Goal: Task Accomplishment & Management: Use online tool/utility

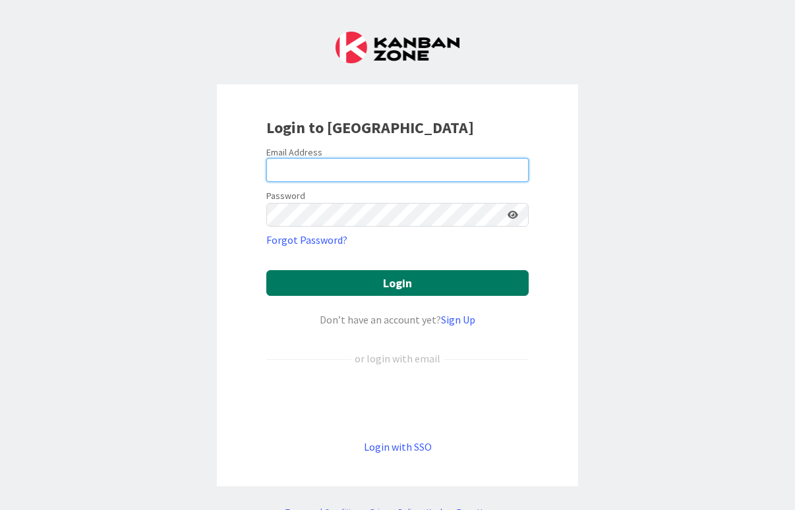
type input "[EMAIL_ADDRESS][DOMAIN_NAME]"
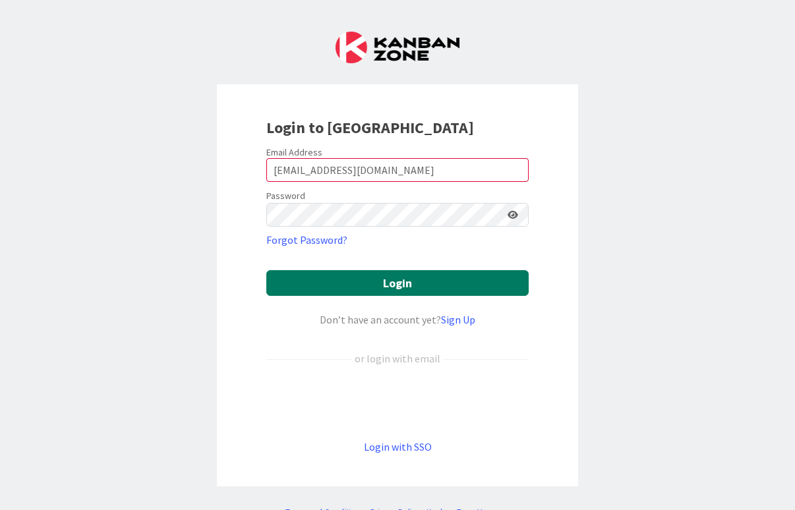
click at [450, 295] on button "Login" at bounding box center [397, 283] width 262 height 26
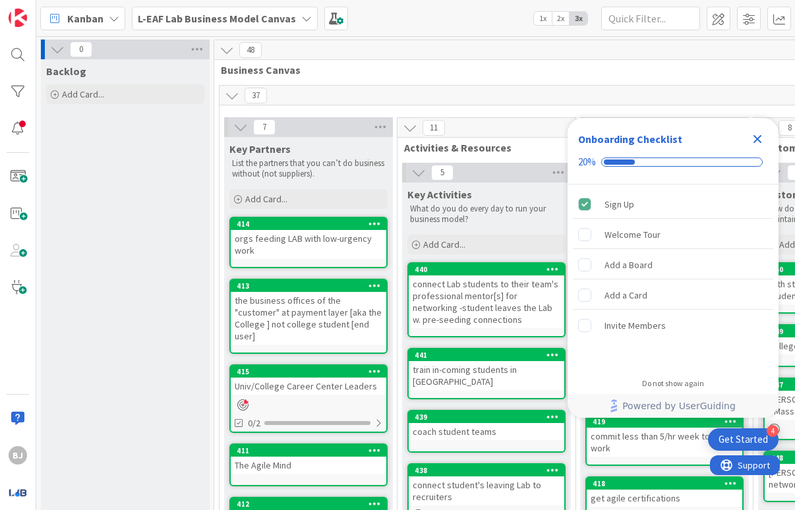
click at [749, 142] on icon "Close Checklist" at bounding box center [757, 139] width 16 height 16
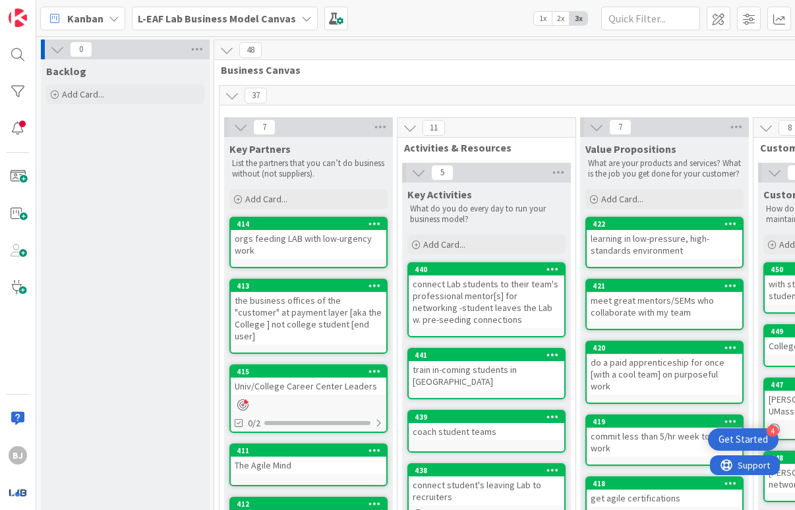
click at [96, 13] on span "Kanban" at bounding box center [85, 19] width 36 height 16
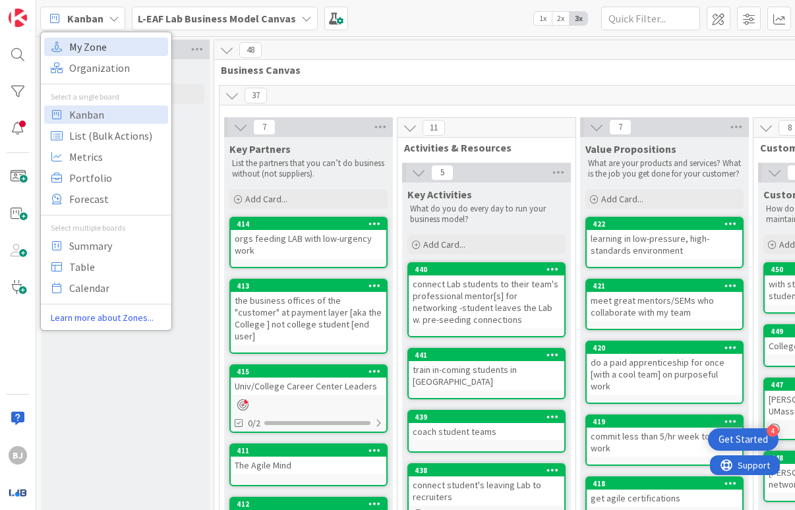
click at [90, 44] on span "My Zone" at bounding box center [116, 47] width 95 height 20
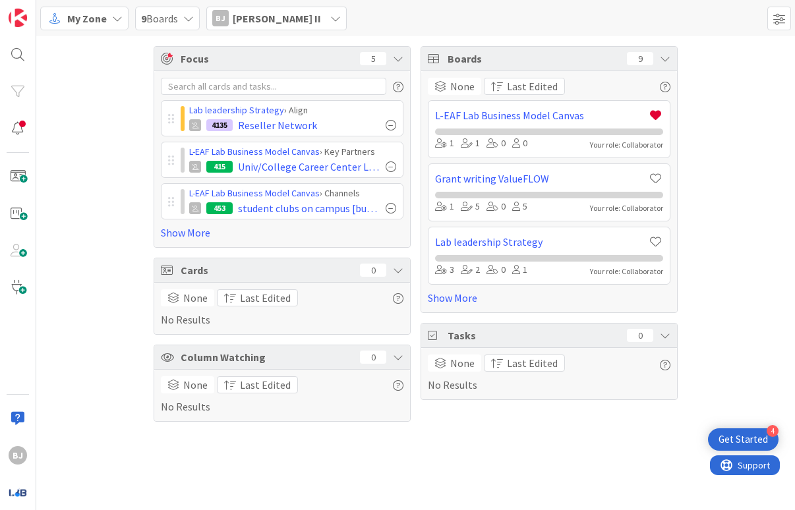
drag, startPoint x: 76, startPoint y: 42, endPoint x: 158, endPoint y: 39, distance: 81.8
click at [158, 39] on div "Focus 5 Lab leadership Strategy › Align 4135 Reseller Network L-EAF Lab Busines…" at bounding box center [415, 233] width 759 height 395
click at [214, 98] on div "Lab leadership Strategy › Align 4135 Reseller Network L-EAF Lab Business Model …" at bounding box center [282, 159] width 243 height 163
click at [112, 24] on div "My Zone" at bounding box center [84, 19] width 88 height 24
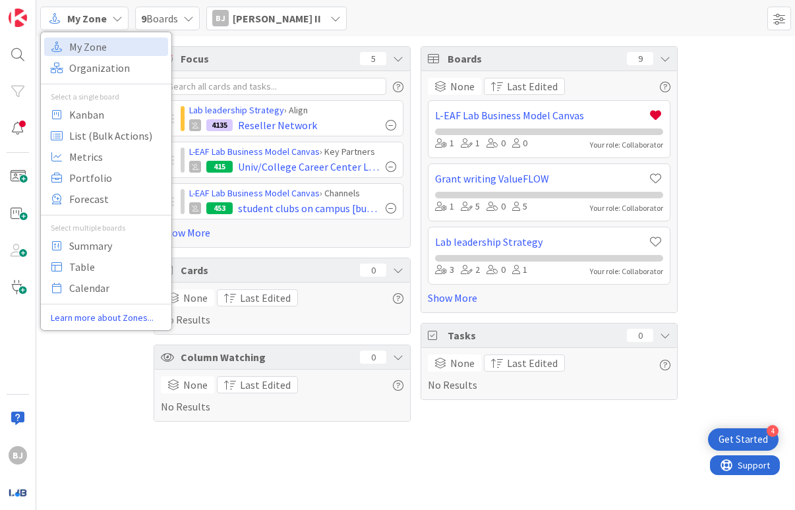
click at [100, 24] on span "My Zone" at bounding box center [87, 19] width 40 height 16
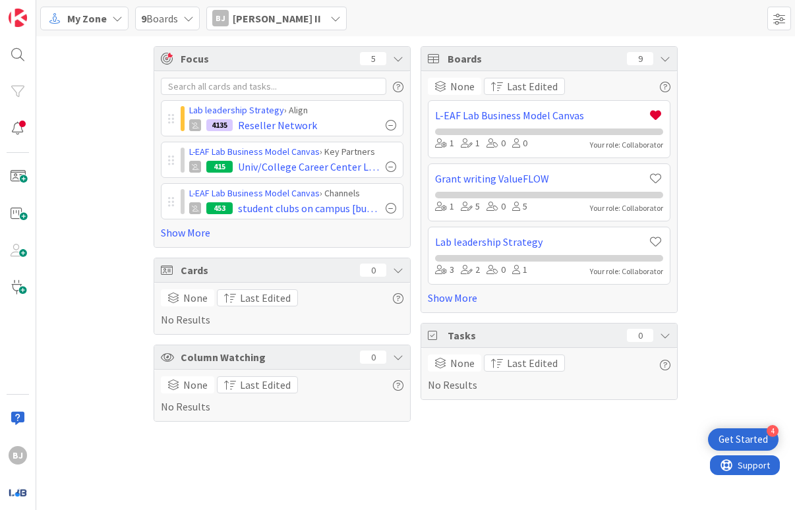
click at [330, 18] on icon at bounding box center [335, 18] width 11 height 11
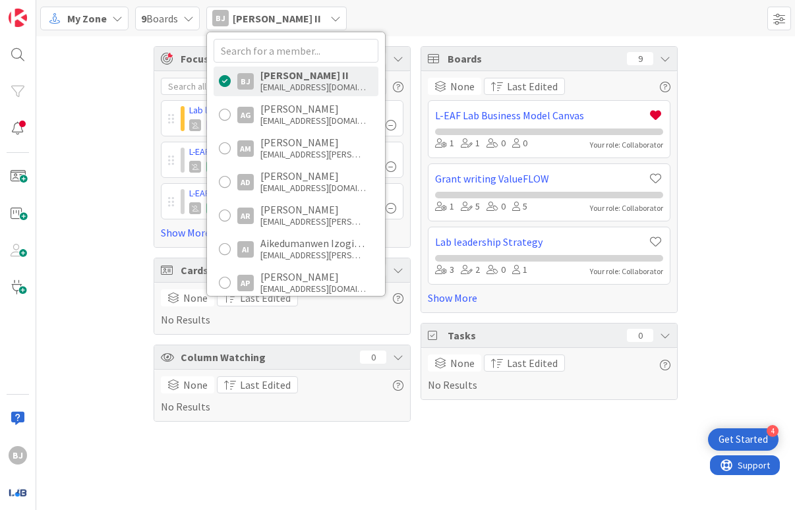
click at [330, 18] on icon at bounding box center [335, 18] width 11 height 11
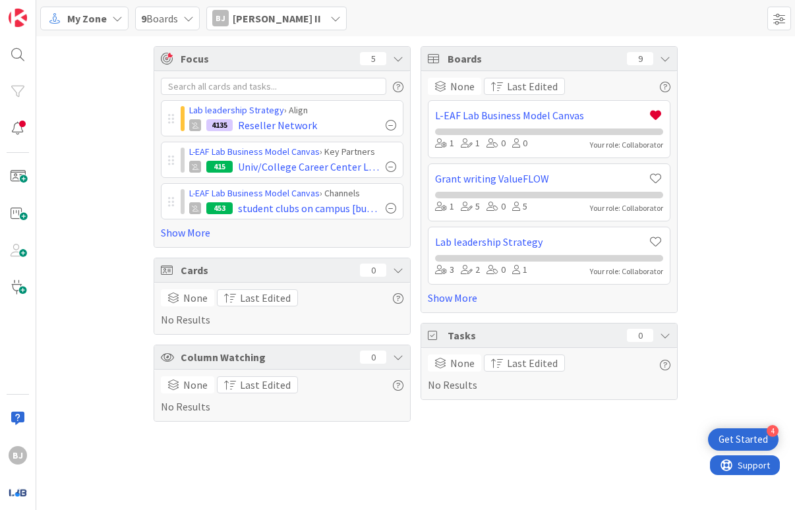
click at [192, 18] on icon at bounding box center [188, 18] width 11 height 11
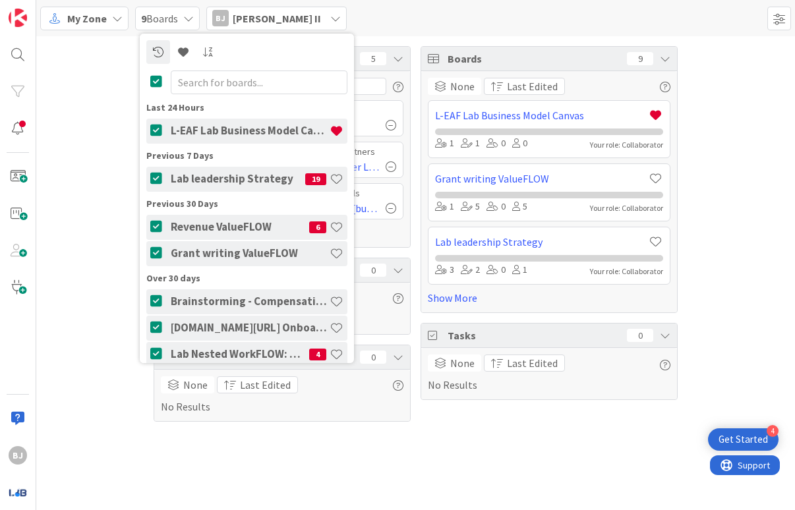
click at [192, 18] on icon at bounding box center [188, 18] width 11 height 11
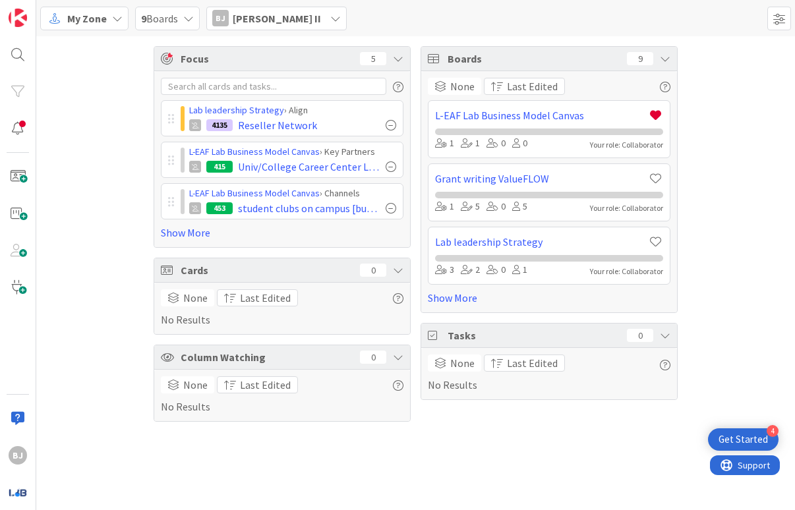
click at [117, 89] on div "Focus 5 Lab leadership Strategy › Align 4135 Reseller Network L-EAF Lab Busines…" at bounding box center [415, 233] width 759 height 395
click at [20, 178] on span at bounding box center [18, 176] width 26 height 26
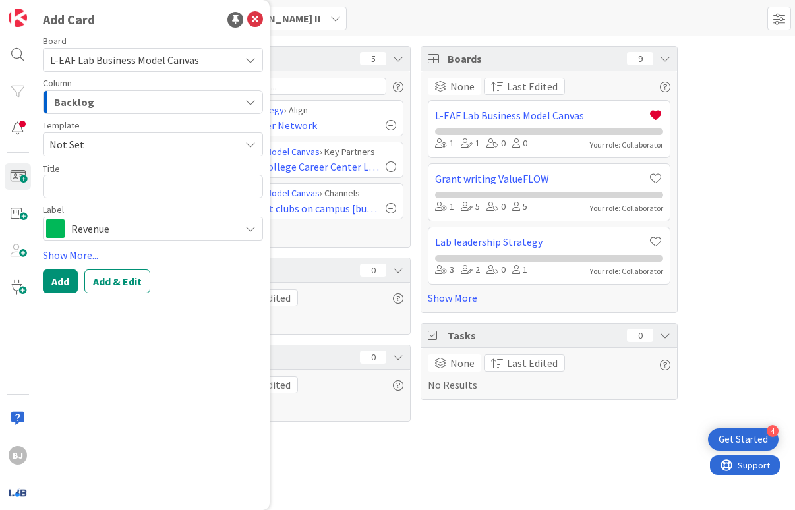
type textarea "x"
type textarea "E"
type textarea "x"
type textarea "En"
type textarea "x"
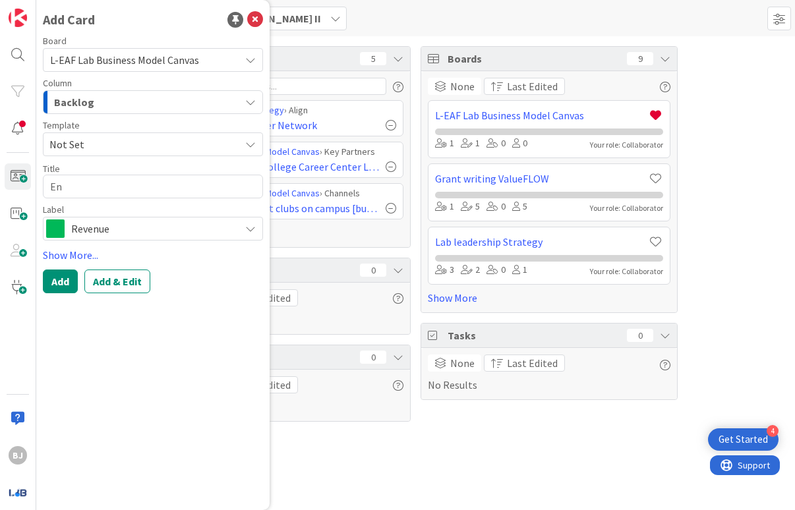
type textarea "Ens"
type textarea "x"
type textarea "Ensu"
type textarea "x"
type textarea "Ensur"
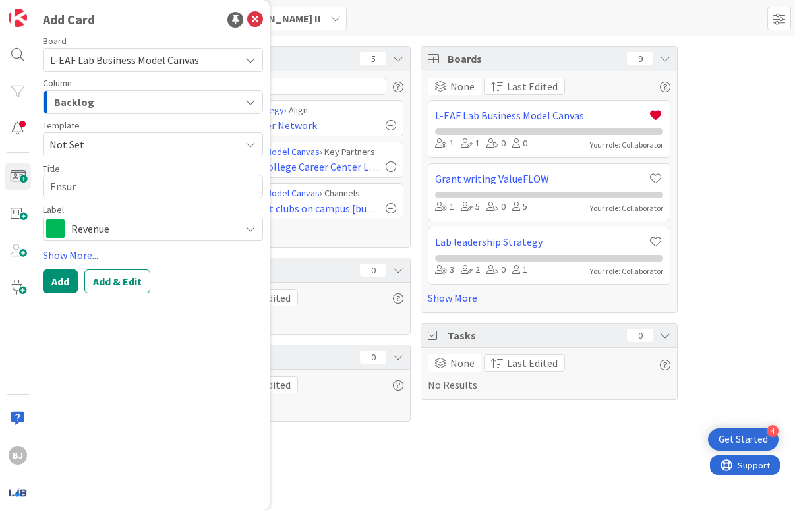
type textarea "x"
type textarea "Ensure"
type textarea "x"
type textarea "Ensur"
type textarea "x"
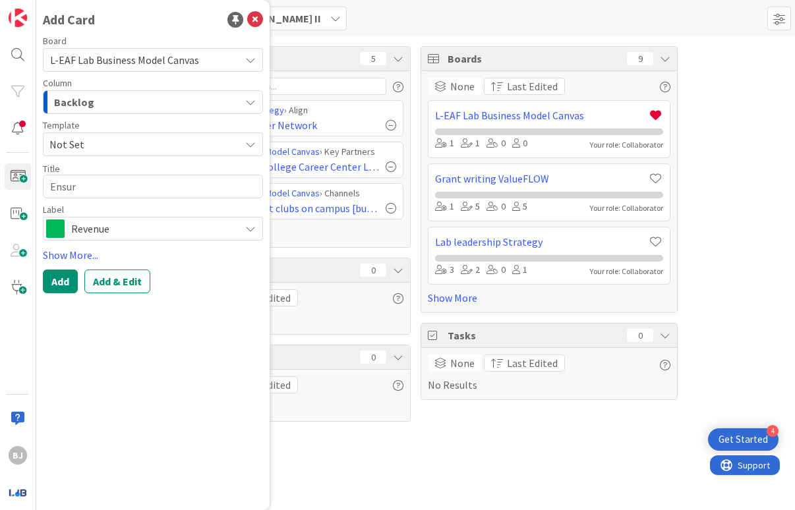
type textarea "Ensuri"
type textarea "x"
type textarea "Ensurin"
type textarea "x"
type textarea "Ensuring"
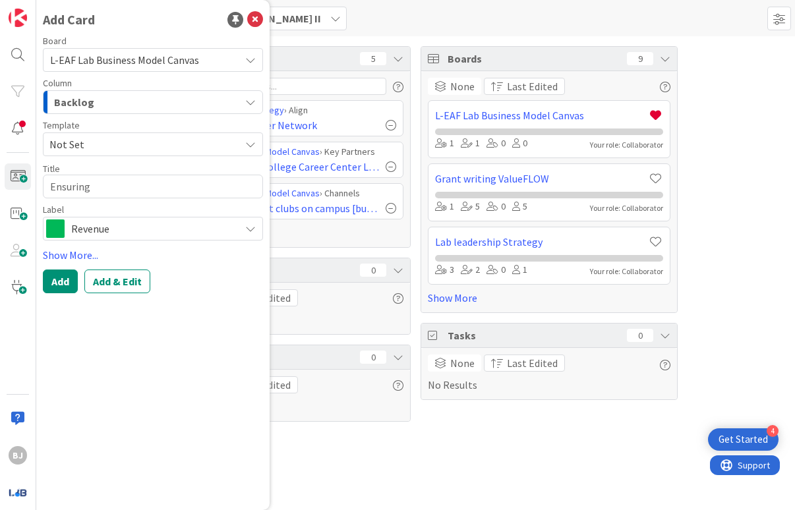
type textarea "x"
type textarea "Ensuring"
type textarea "x"
type textarea "Ensuring V"
type textarea "x"
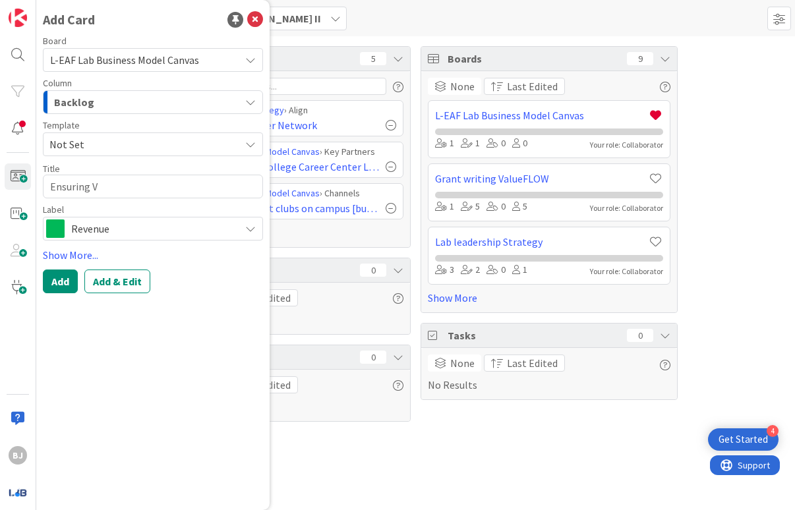
type textarea "Ensuring Va"
type textarea "x"
type textarea "Ensuring Val"
type textarea "x"
type textarea "Ensuring Valu"
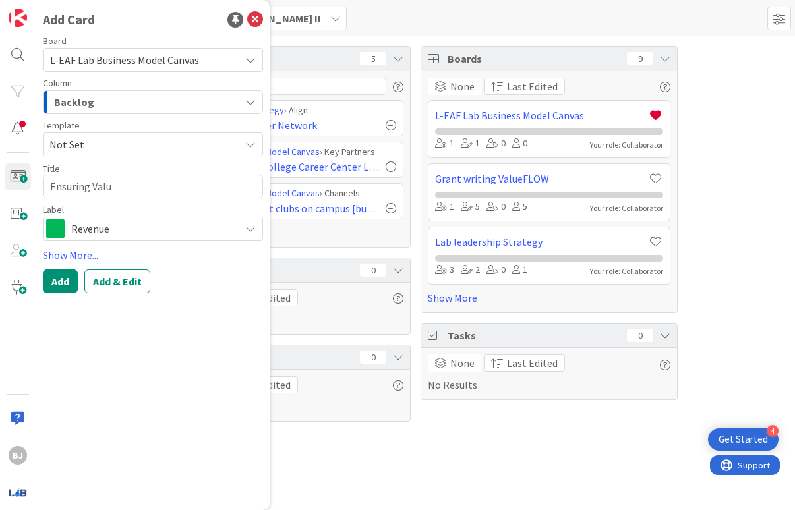
type textarea "x"
type textarea "Ensuring Value"
type textarea "x"
type textarea "Ensuring Value"
type textarea "x"
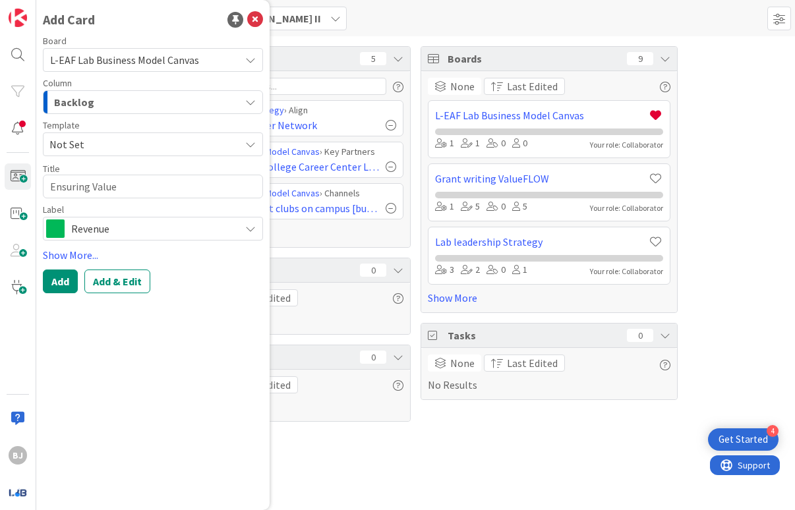
type textarea "Ensuring Value P"
type textarea "x"
type textarea "Ensuring Value Po"
type textarea "x"
type textarea "Ensuring Value Por"
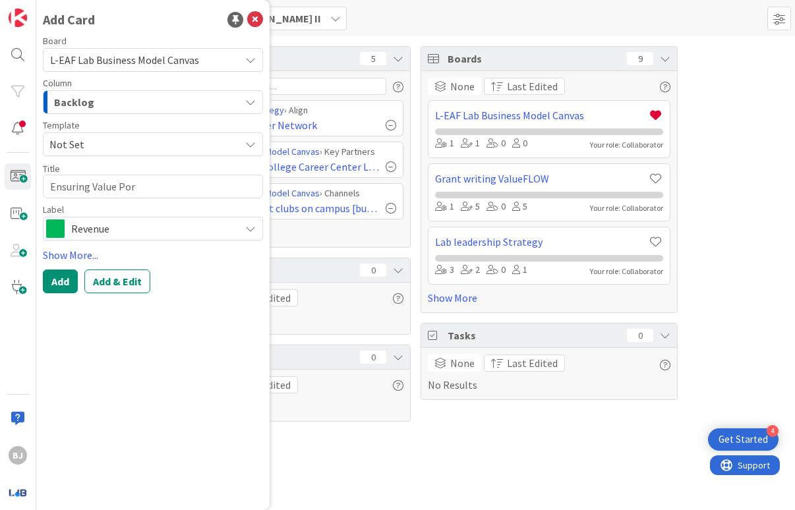
type textarea "x"
type textarea "Ensuring Value Porp"
type textarea "x"
type textarea "Ensuring Value Por"
type textarea "x"
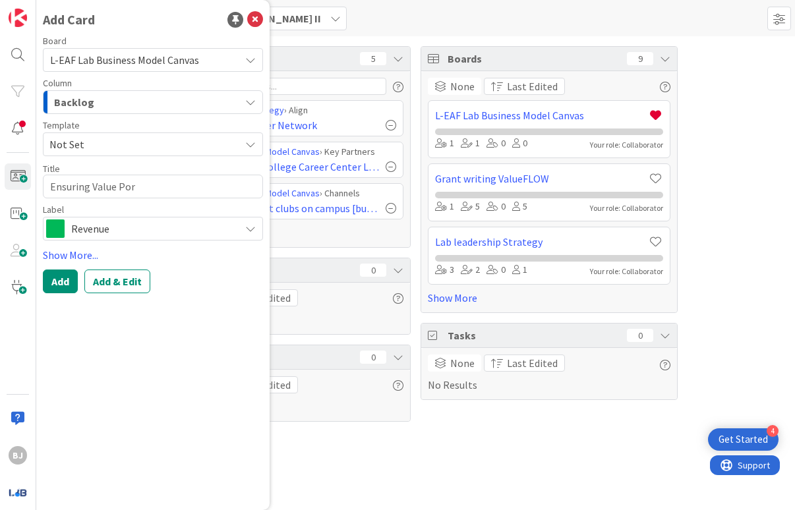
type textarea "Ensuring Value Po"
type textarea "x"
type textarea "Ensuring Value P"
type textarea "x"
type textarea "Ensuring Value Pr"
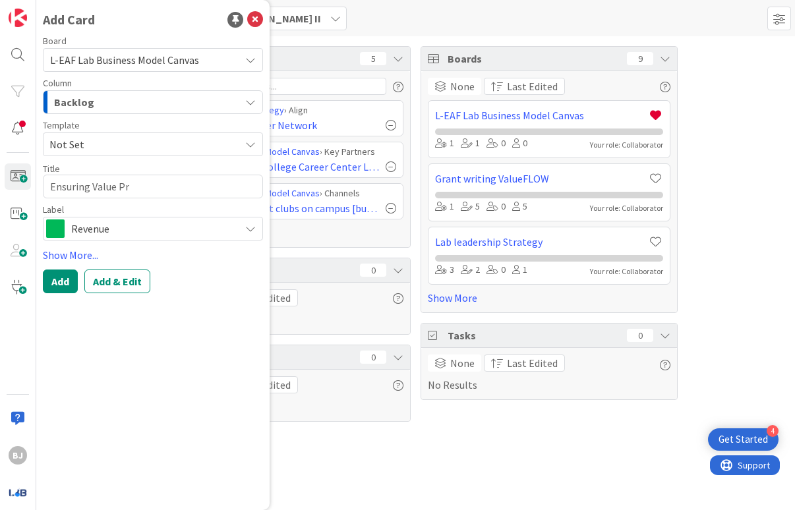
type textarea "x"
type textarea "Ensuring Value Pro"
type textarea "x"
type textarea "Ensuring Value Prop"
click at [188, 289] on div "Add Add & Edit" at bounding box center [153, 282] width 220 height 24
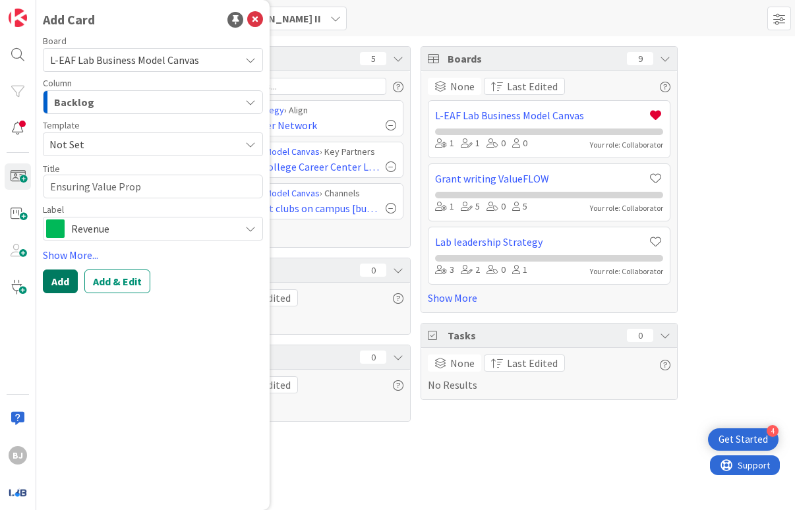
click at [67, 279] on button "Add" at bounding box center [60, 282] width 35 height 24
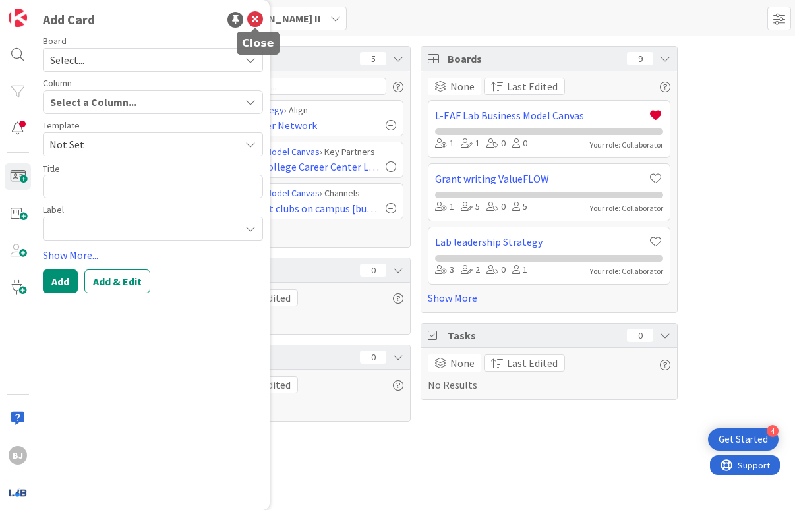
click at [255, 24] on icon at bounding box center [255, 20] width 16 height 16
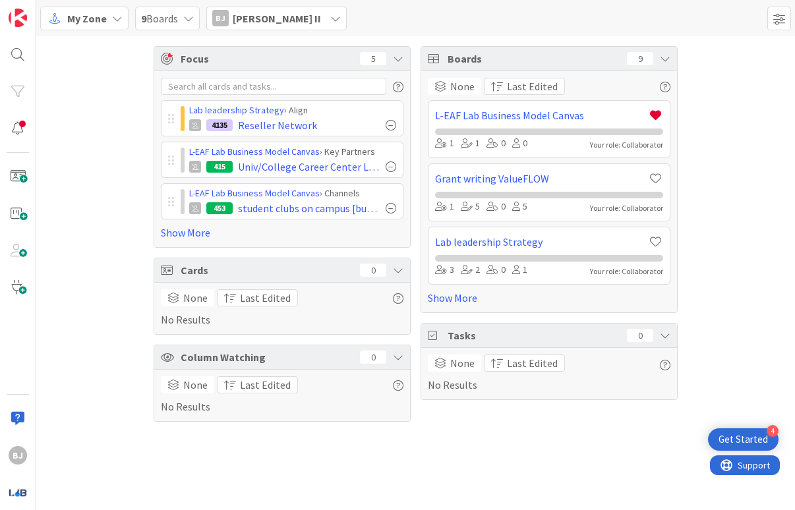
click at [156, 16] on span "9 Boards" at bounding box center [159, 19] width 37 height 16
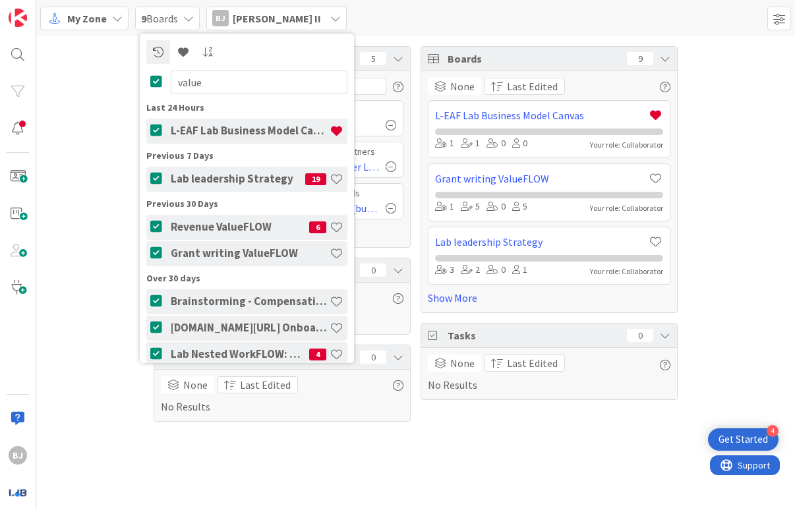
type input "value"
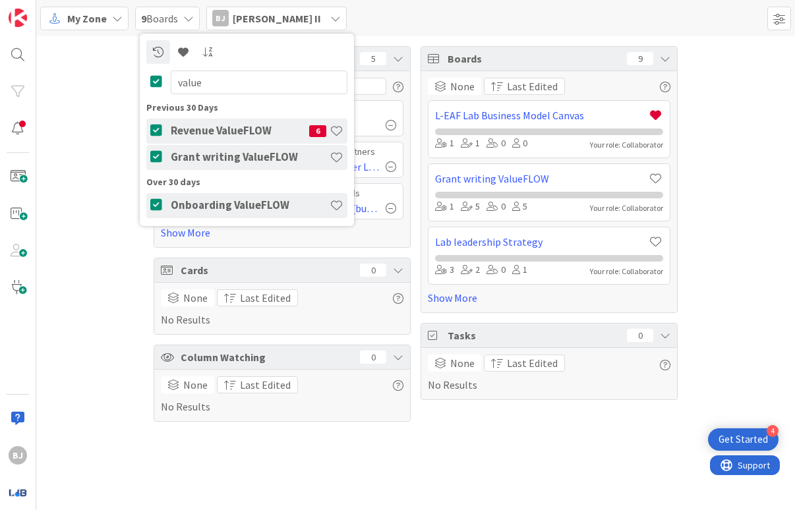
click at [235, 130] on h4 "Revenue ValueFLOW" at bounding box center [240, 130] width 138 height 13
click at [260, 131] on h4 "Revenue ValueFLOW" at bounding box center [240, 130] width 138 height 13
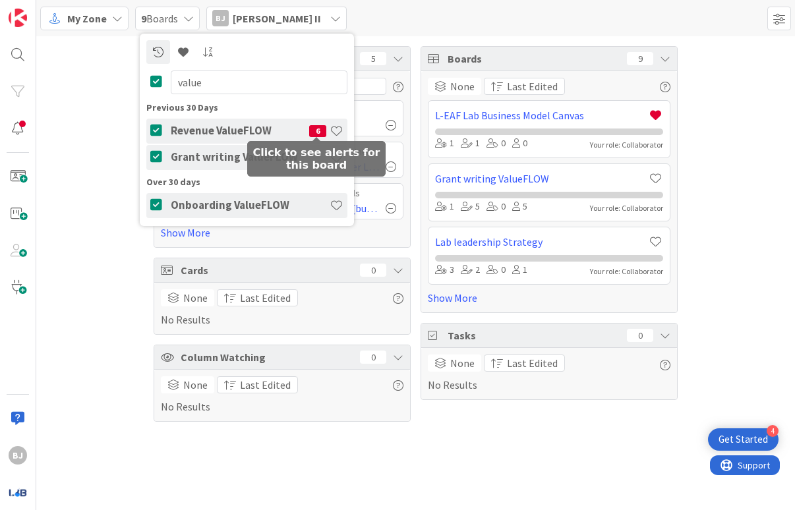
click at [318, 132] on span "6" at bounding box center [317, 131] width 17 height 12
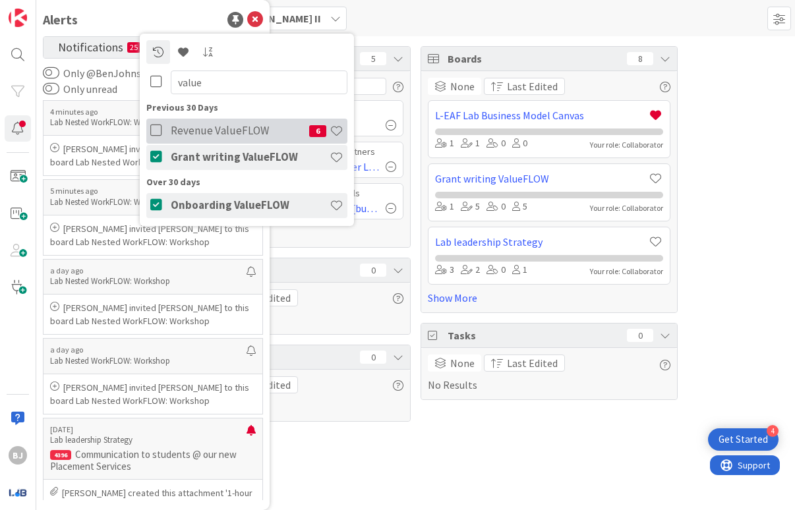
click at [257, 135] on h4 "Revenue ValueFLOW" at bounding box center [240, 130] width 138 height 13
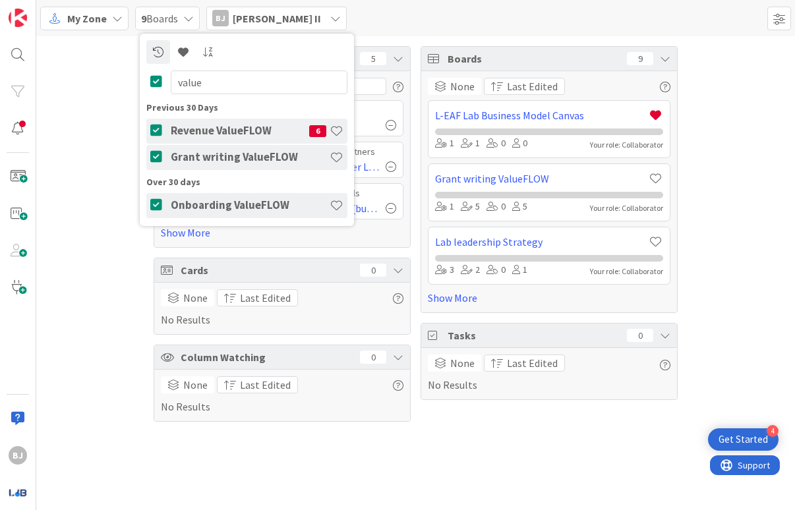
click at [71, 131] on div "Focus 5 Lab leadership Strategy › Align 4135 Reseller Network L-EAF Lab Busines…" at bounding box center [415, 233] width 759 height 395
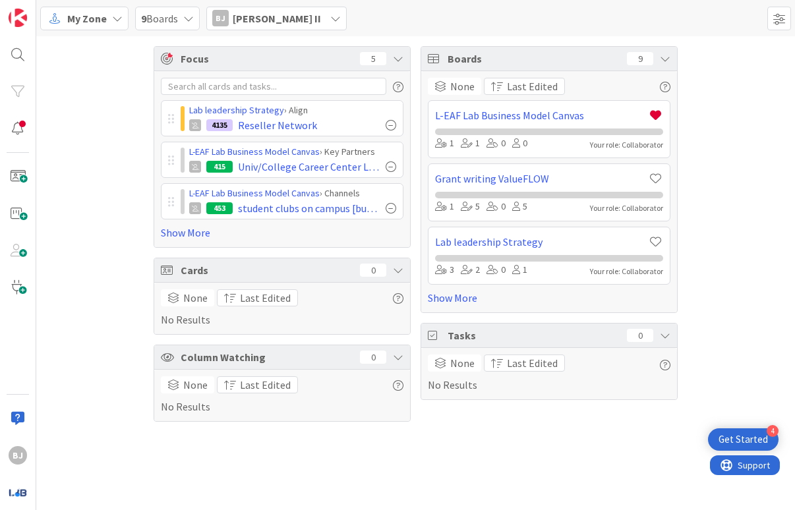
click at [193, 271] on span "Cards" at bounding box center [267, 270] width 173 height 16
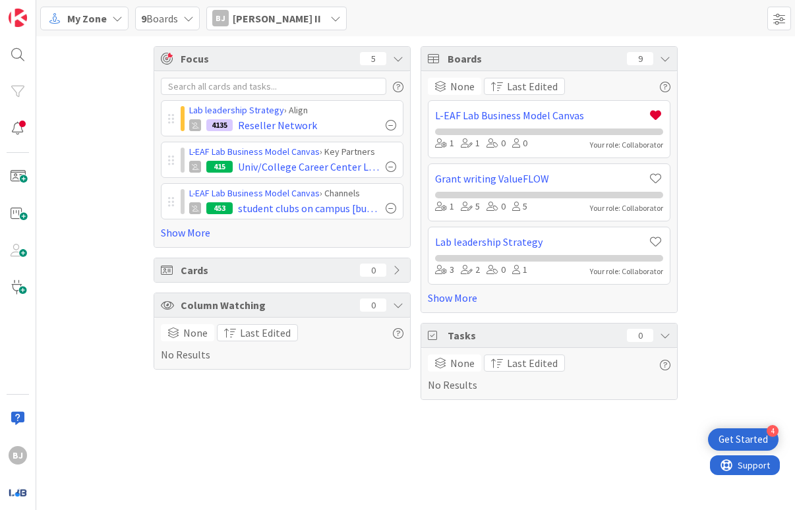
click at [193, 271] on span "Cards" at bounding box center [267, 270] width 173 height 16
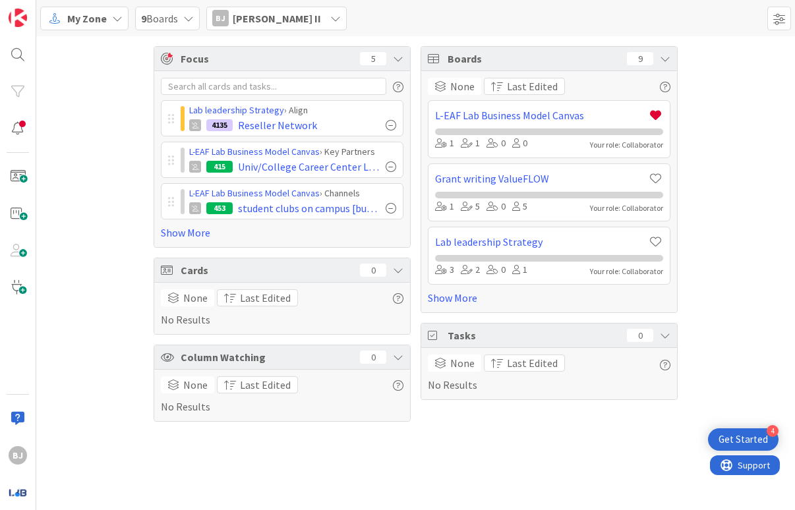
click at [107, 13] on div "My Zone" at bounding box center [84, 19] width 88 height 24
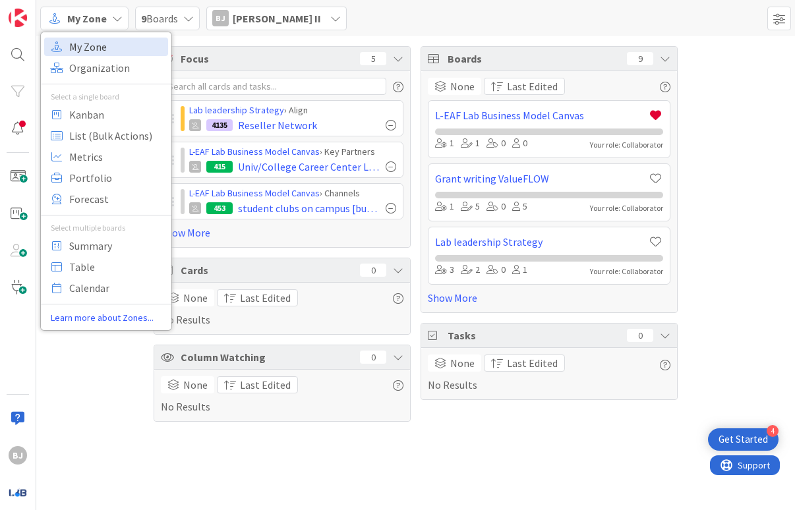
click at [106, 48] on span "My Zone" at bounding box center [116, 47] width 95 height 20
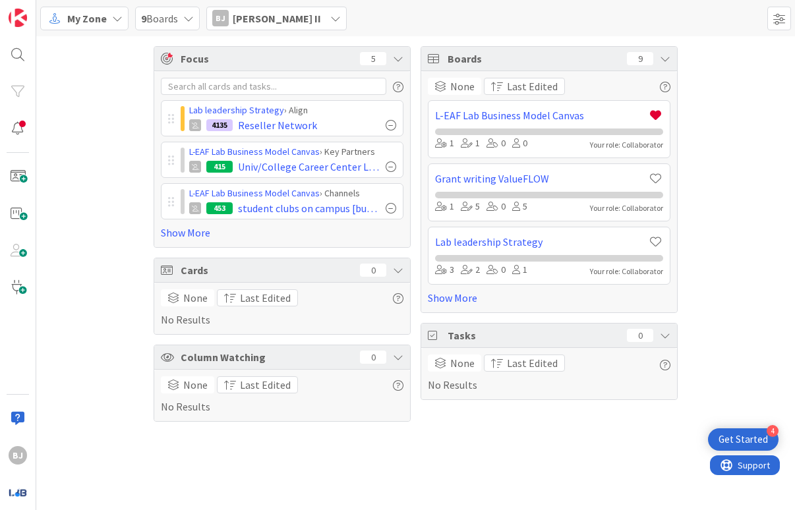
click at [394, 55] on icon at bounding box center [398, 58] width 11 height 11
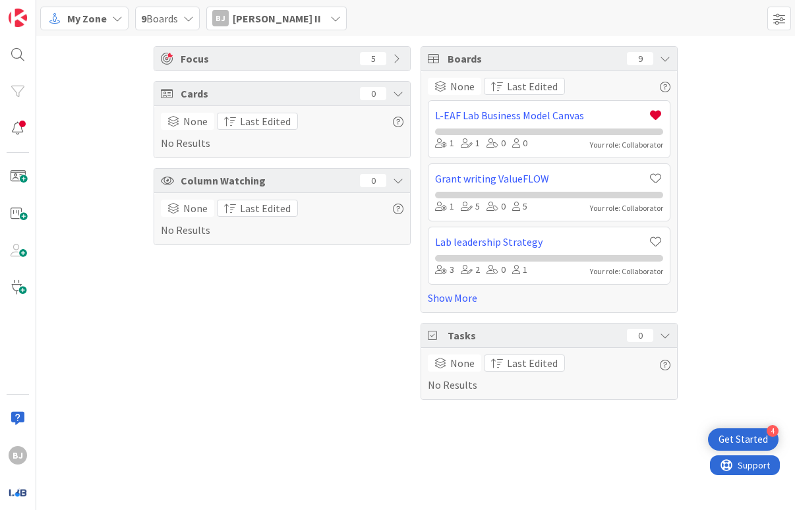
click at [394, 55] on icon at bounding box center [398, 58] width 11 height 11
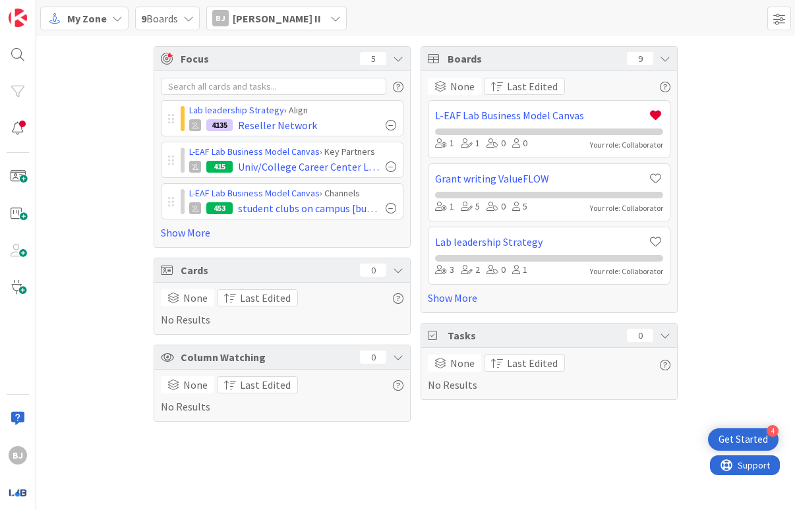
click at [289, 274] on span "Cards" at bounding box center [267, 270] width 173 height 16
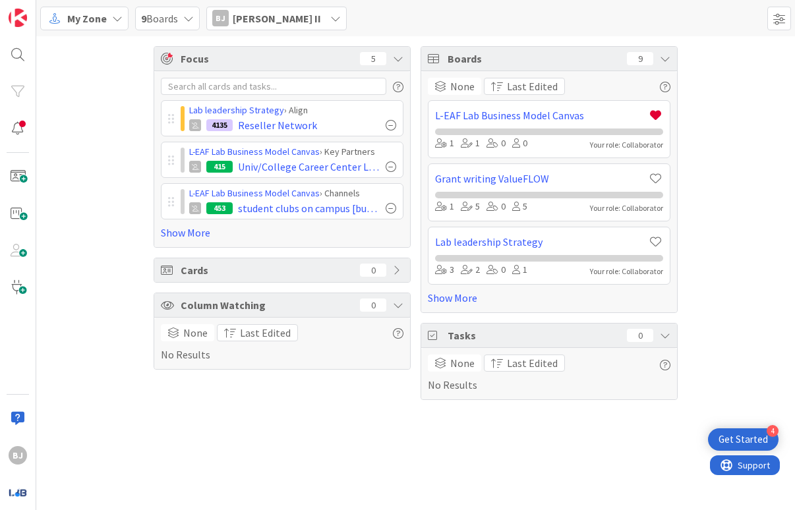
click at [289, 274] on span "Cards" at bounding box center [267, 270] width 173 height 16
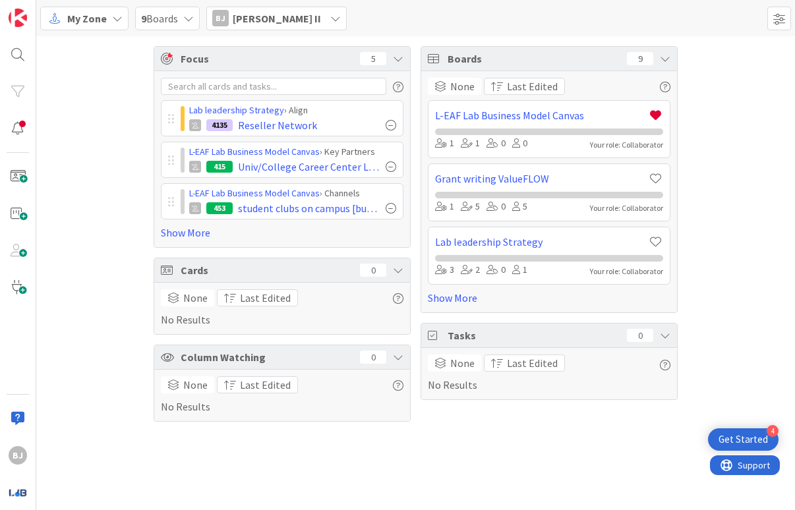
click at [399, 272] on icon at bounding box center [398, 270] width 11 height 11
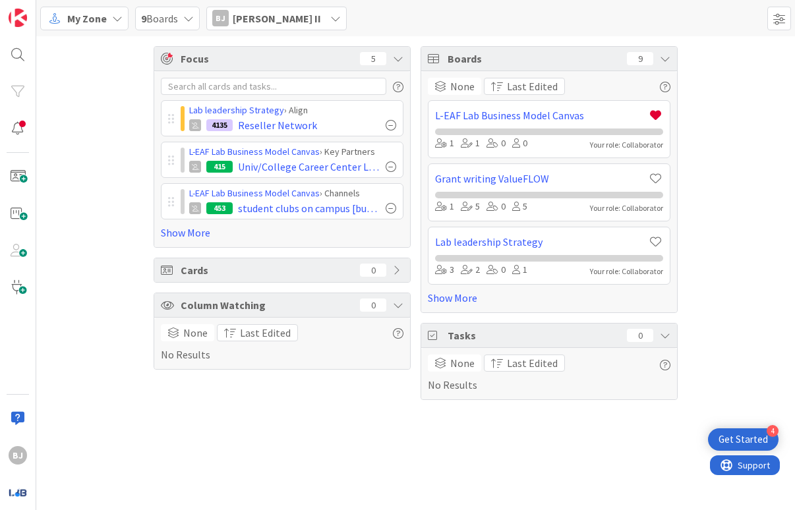
click at [399, 272] on icon at bounding box center [398, 270] width 11 height 11
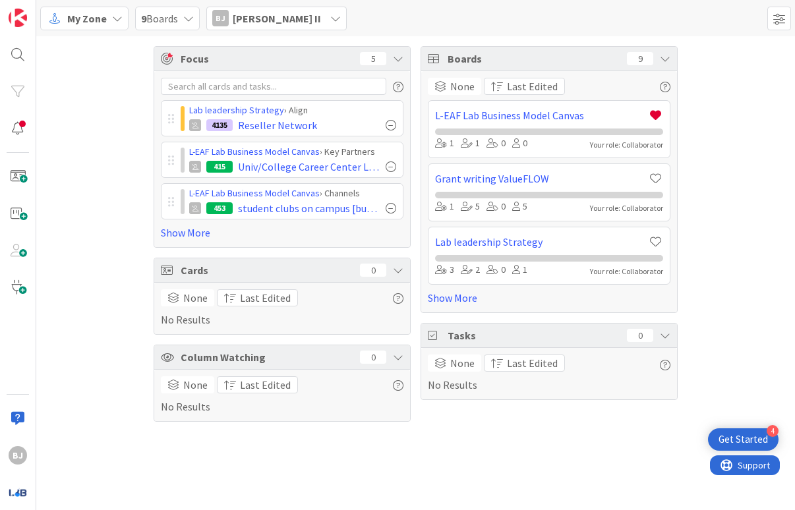
click at [255, 20] on span "[PERSON_NAME] II" at bounding box center [277, 19] width 88 height 16
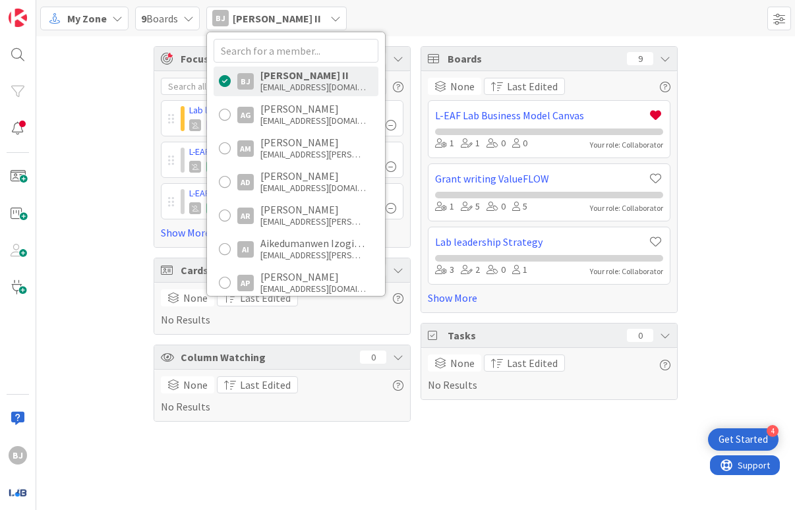
click at [255, 20] on span "[PERSON_NAME] II" at bounding box center [277, 19] width 88 height 16
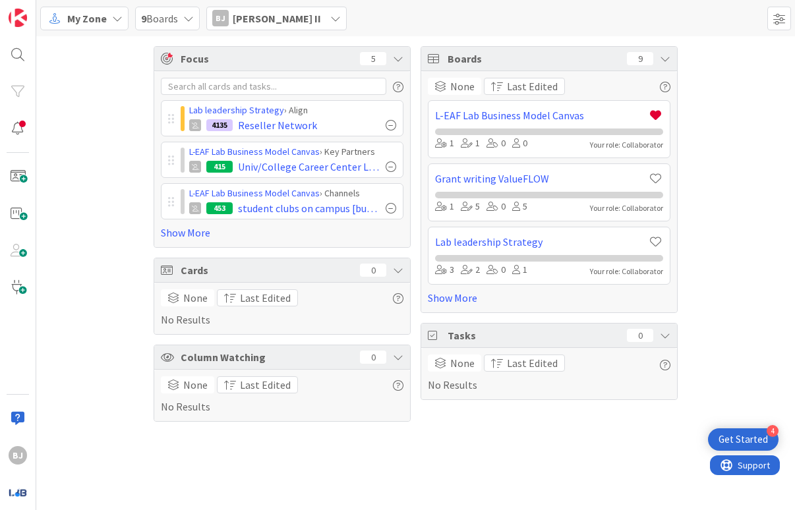
click at [150, 13] on span "9 Boards" at bounding box center [159, 19] width 37 height 16
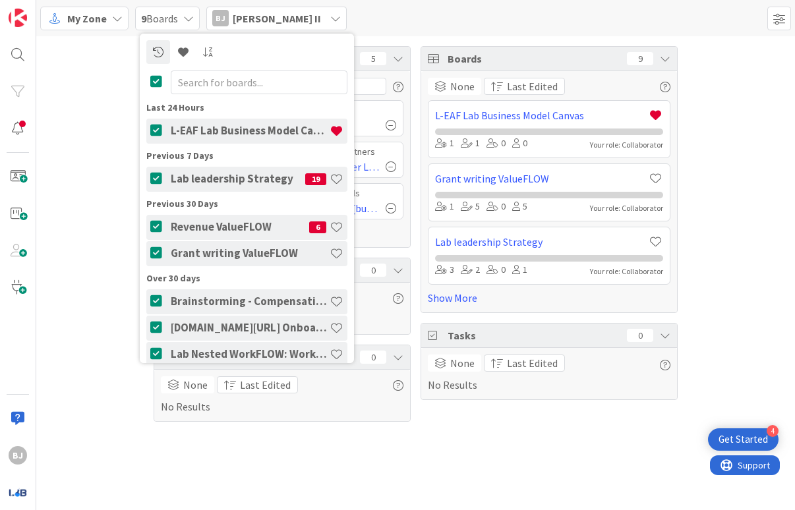
click at [146, 21] on span "9 Boards" at bounding box center [159, 19] width 37 height 16
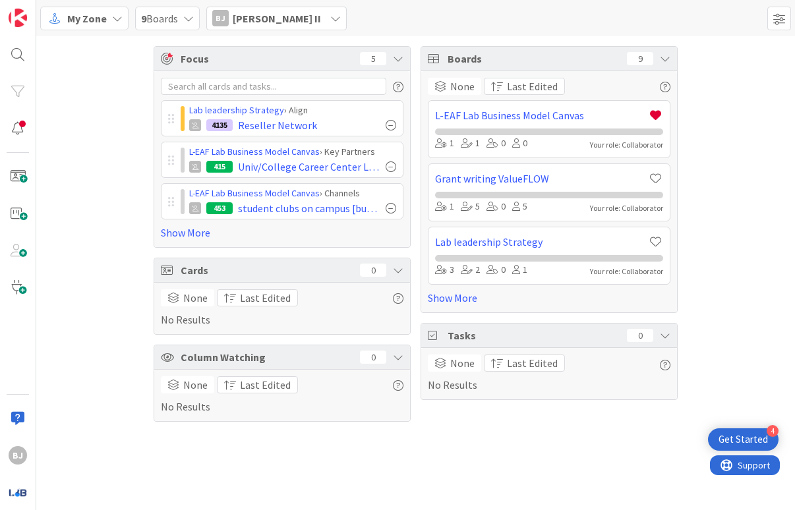
click at [146, 21] on span "9 Boards" at bounding box center [159, 19] width 37 height 16
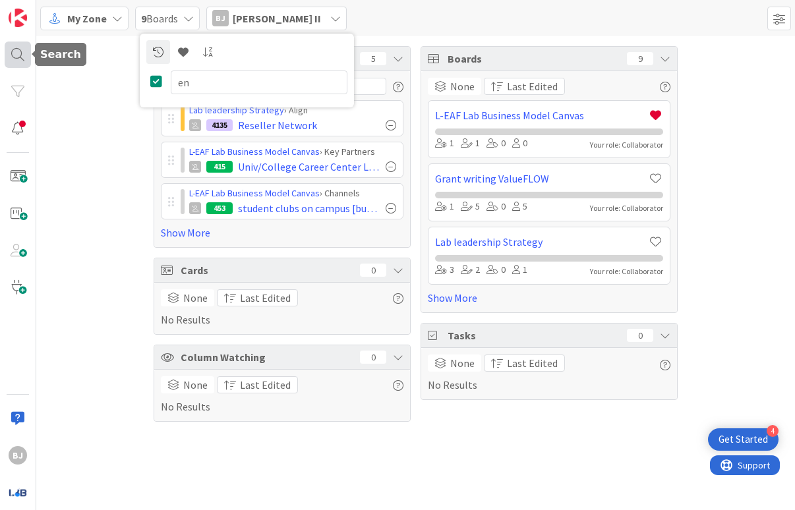
type input "e"
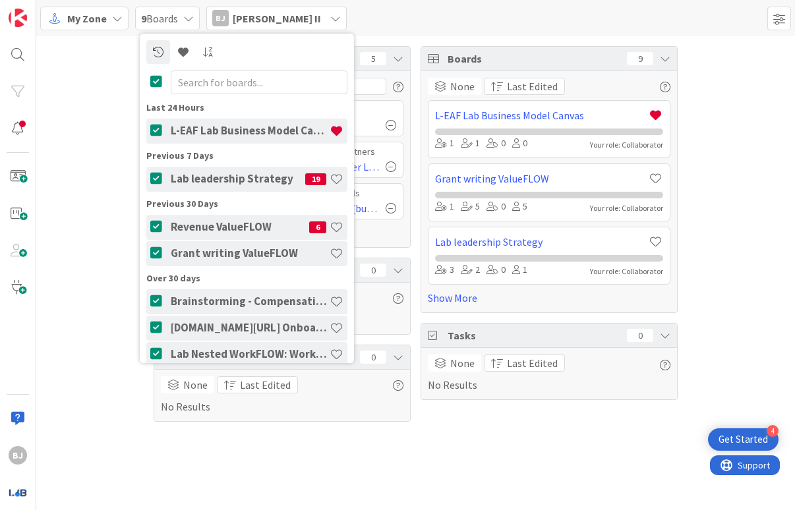
click at [195, 128] on h4 "L-EAF Lab Business Model Canvas" at bounding box center [250, 130] width 159 height 13
click at [423, 21] on div "My Zone My Zone Organization Select a single board Kanban List (Bulk Actions) M…" at bounding box center [415, 18] width 759 height 36
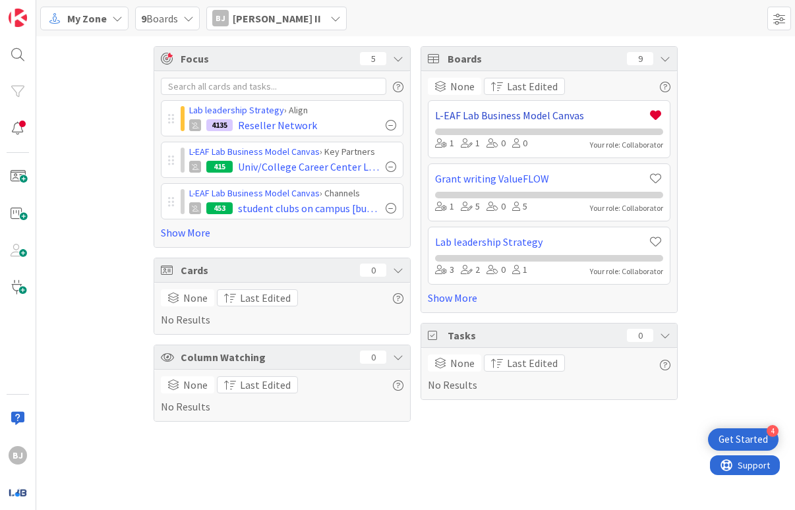
click at [471, 115] on link "L-EAF Lab Business Model Canvas" at bounding box center [541, 115] width 212 height 16
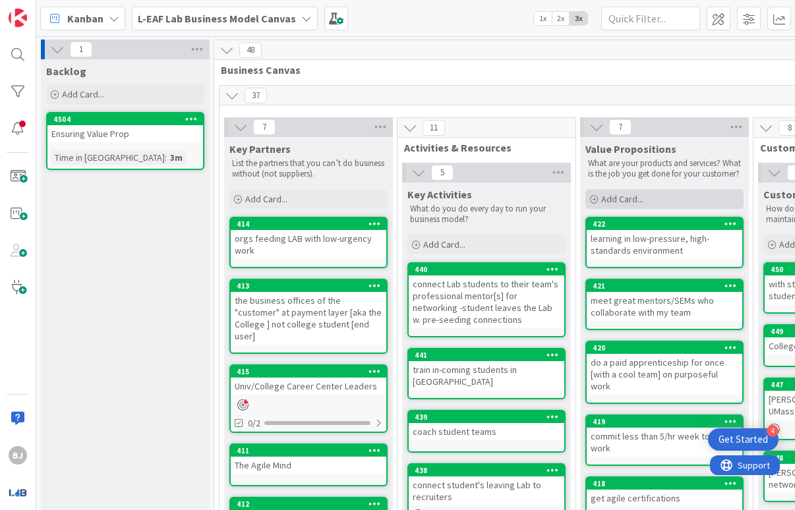
click at [622, 198] on span "Add Card..." at bounding box center [622, 199] width 42 height 12
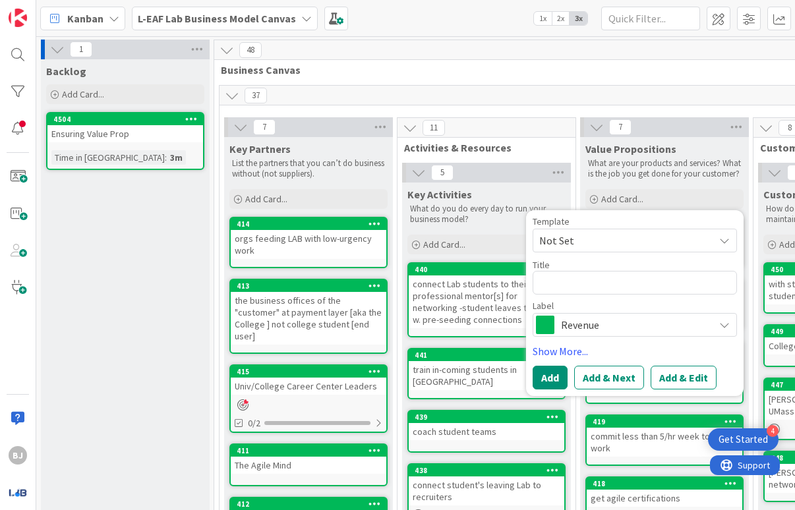
type textarea "x"
type textarea "U"
type textarea "x"
type textarea "Un"
type textarea "x"
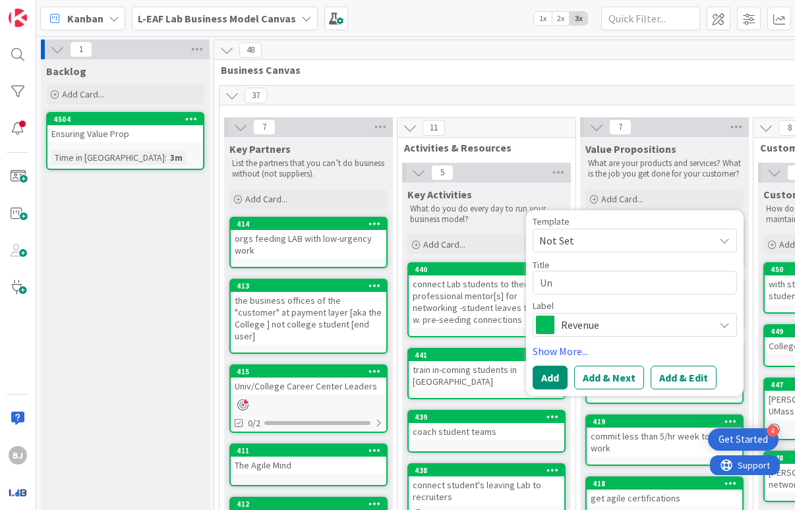
type textarea "Und"
type textarea "x"
type textarea "Unde"
type textarea "x"
type textarea "Under"
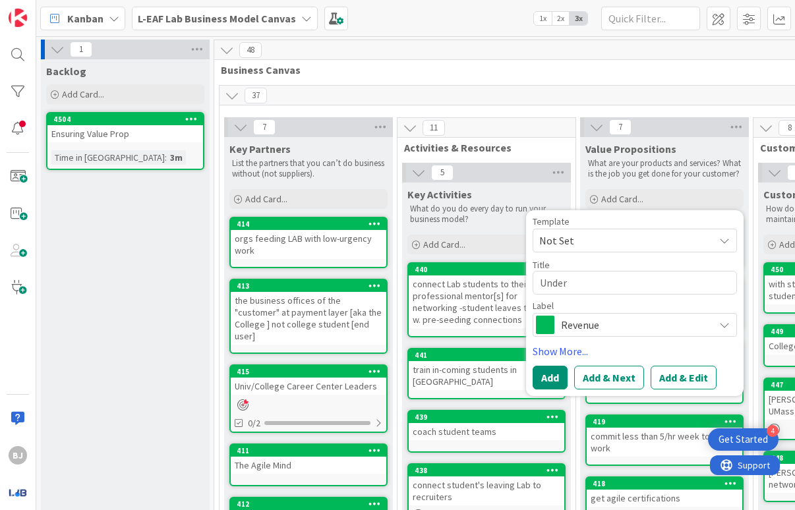
type textarea "x"
type textarea "Unders"
type textarea "x"
type textarea "Underst"
type textarea "x"
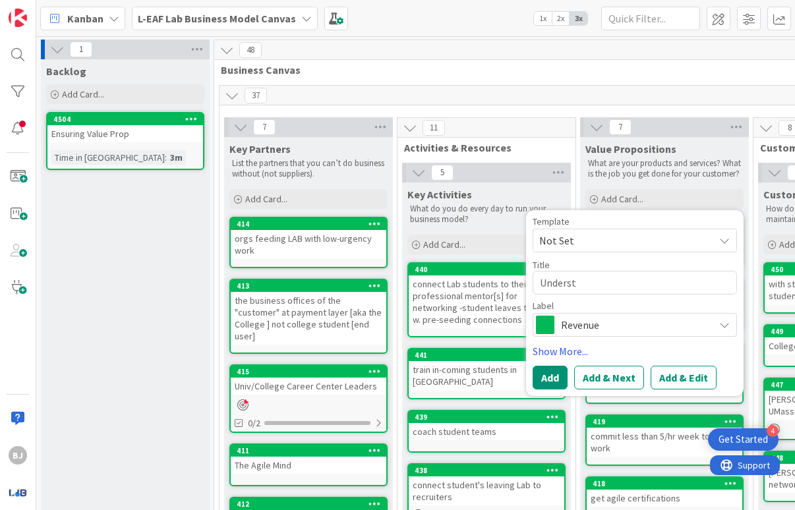
type textarea "Understa"
type textarea "x"
type textarea "Understan"
type textarea "x"
type textarea "Understand"
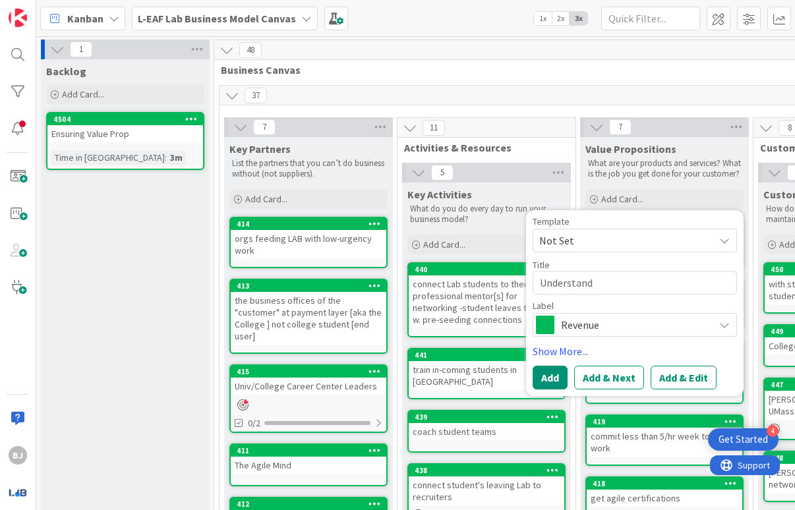
type textarea "x"
type textarea "Understandi"
type textarea "x"
type textarea "Understandin"
type textarea "x"
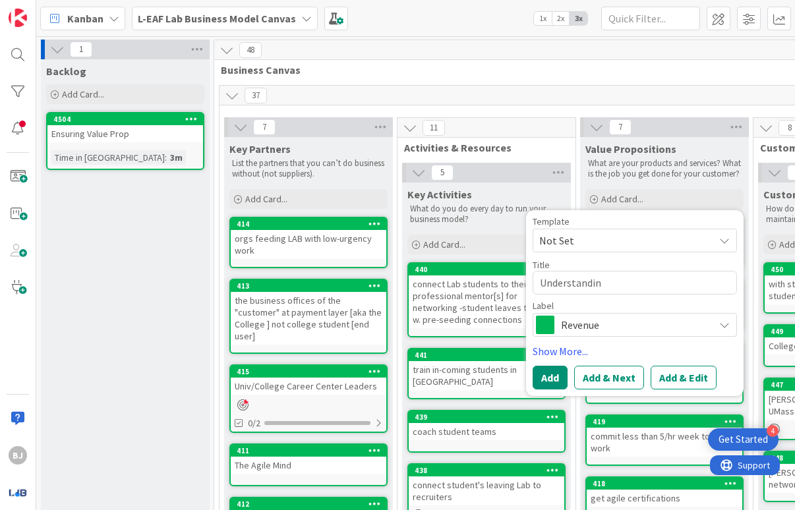
type textarea "Understanding"
type textarea "x"
type textarea "Understanding"
type textarea "x"
type textarea "Understanding E"
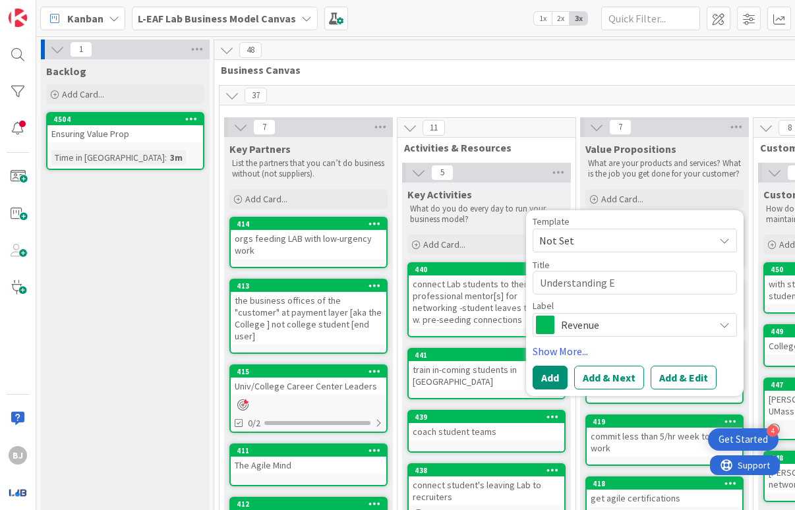
type textarea "x"
type textarea "Understanding Ed"
type textarea "x"
type textarea "Understanding Ed"
type textarea "x"
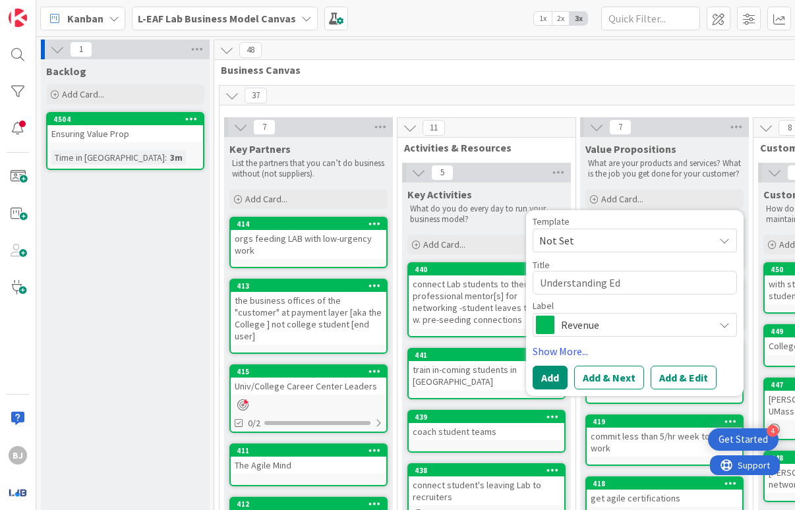
type textarea "Understanding [PERSON_NAME]"
type textarea "x"
type textarea "Understanding [PERSON_NAME]"
type textarea "x"
type textarea "Understanding [PERSON_NAME]"
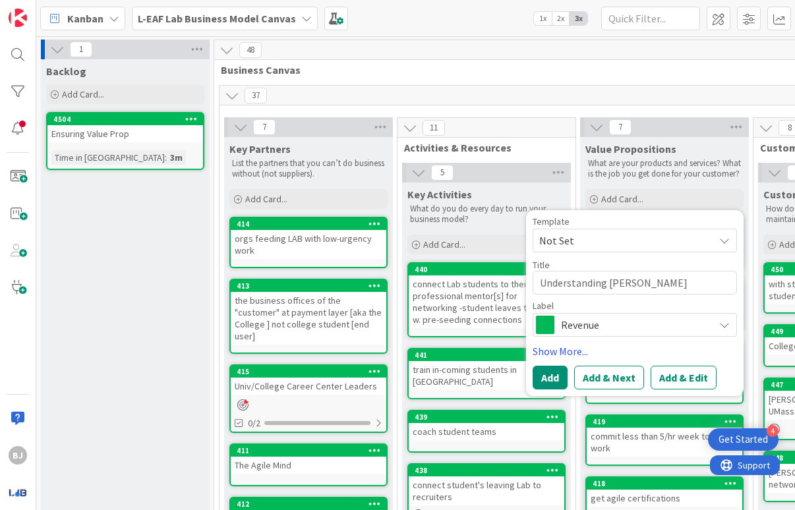
type textarea "x"
type textarea "Understanding Ed Lead"
type textarea "x"
type textarea "Understanding [PERSON_NAME]"
type textarea "x"
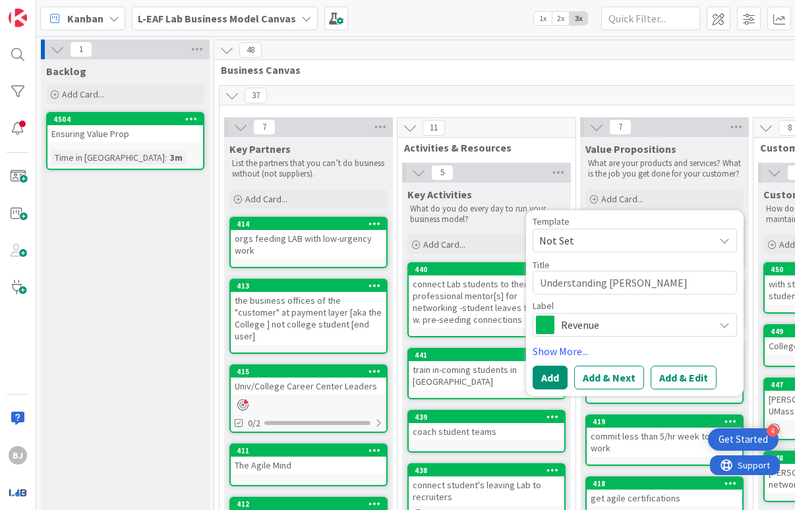
type textarea "Understanding Ed Leader"
type textarea "x"
type textarea "Understanding Ed Leaders"
type textarea "x"
type textarea "Understanding Ed Leader"
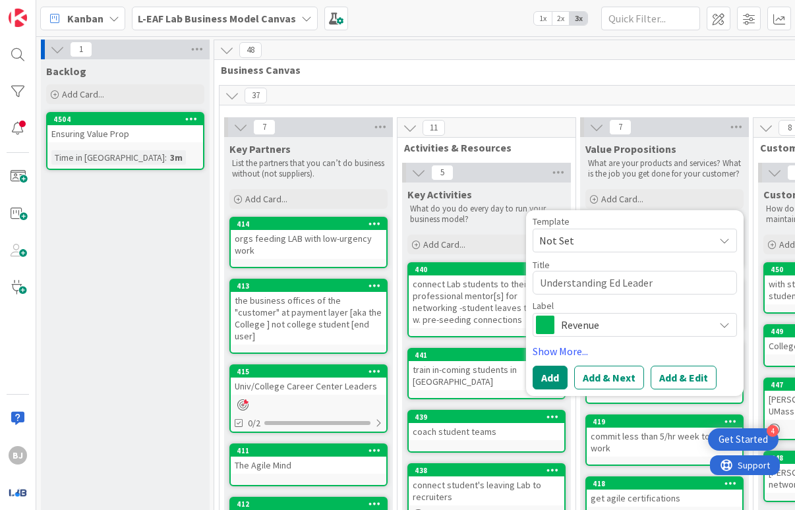
type textarea "x"
type textarea "Understanding Ed Leader'"
type textarea "x"
type textarea "Understanding [PERSON_NAME]'s"
type textarea "x"
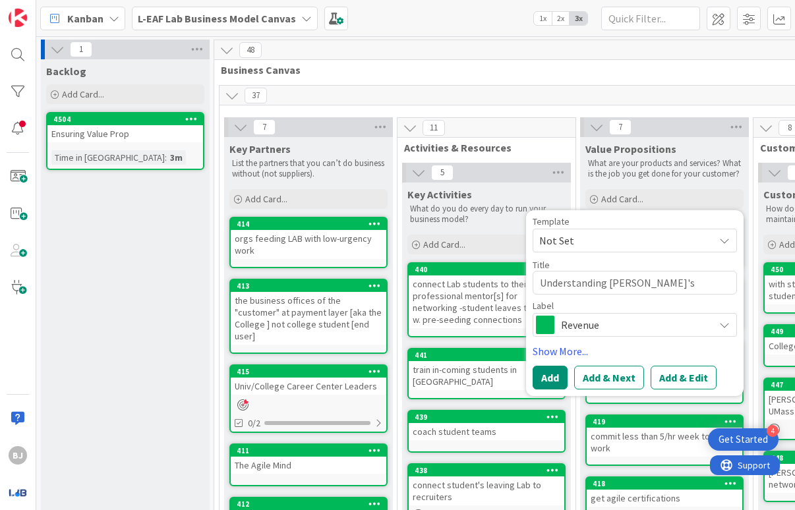
type textarea "Understanding [PERSON_NAME]'s"
type textarea "x"
type textarea "Understanding [PERSON_NAME]'s N"
type textarea "x"
type textarea "Understanding [PERSON_NAME]'s"
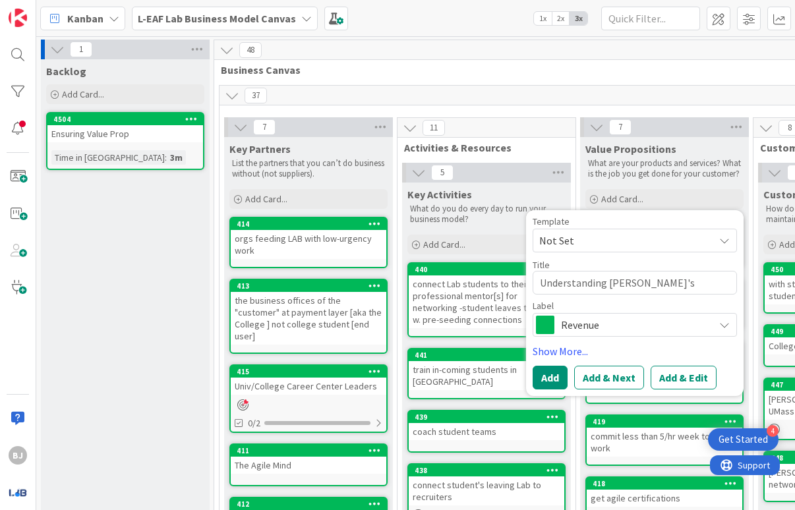
type textarea "x"
type textarea "Understanding [PERSON_NAME]'s"
type textarea "x"
type textarea "Understanding Ed Leader'"
type textarea "x"
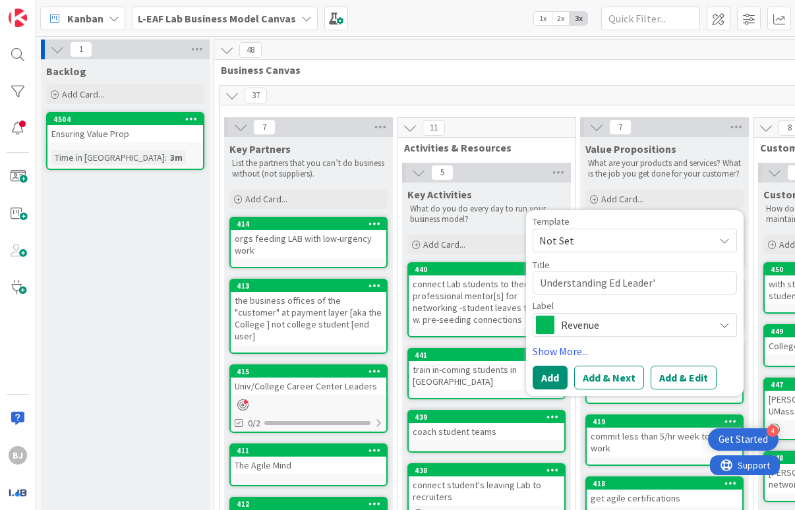
type textarea "Understanding Ed Leader"
type textarea "x"
type textarea "Understanding [PERSON_NAME]"
type textarea "x"
type textarea "Understanding Ed Lead"
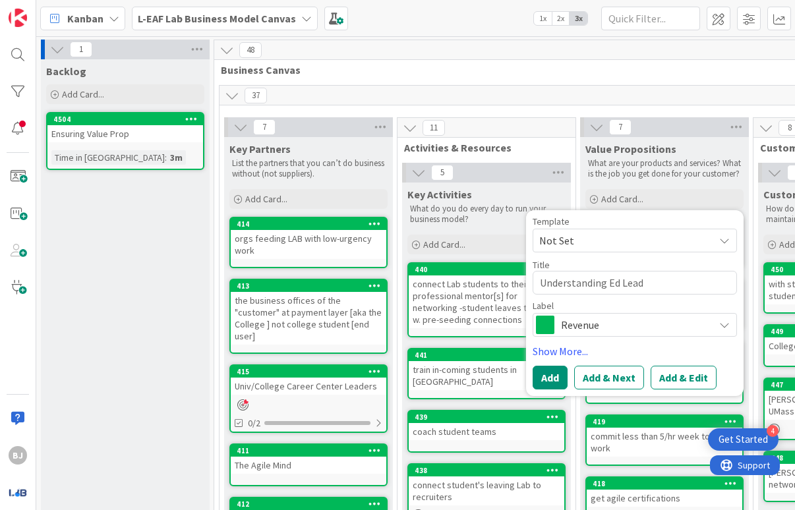
type textarea "x"
type textarea "Understanding [PERSON_NAME]"
type textarea "x"
type textarea "Understanding [PERSON_NAME]"
type textarea "x"
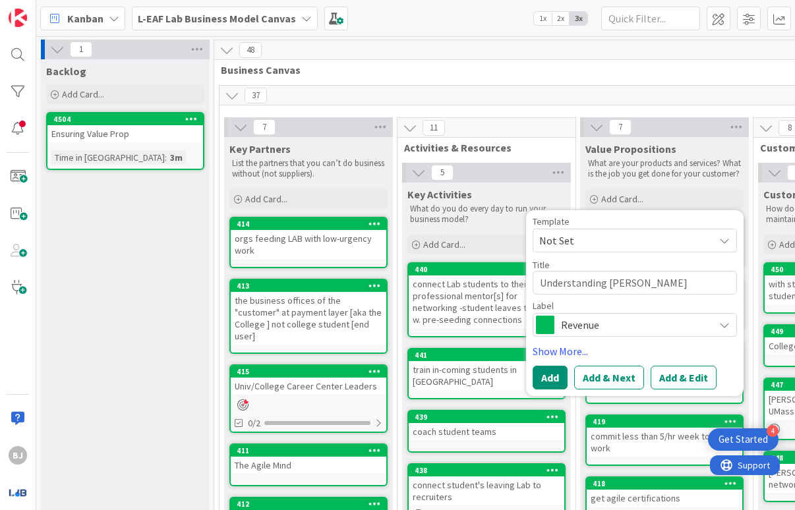
type textarea "Understanding [PERSON_NAME]"
type textarea "x"
type textarea "Understanding Ed"
type textarea "x"
type textarea "Understanding Ed"
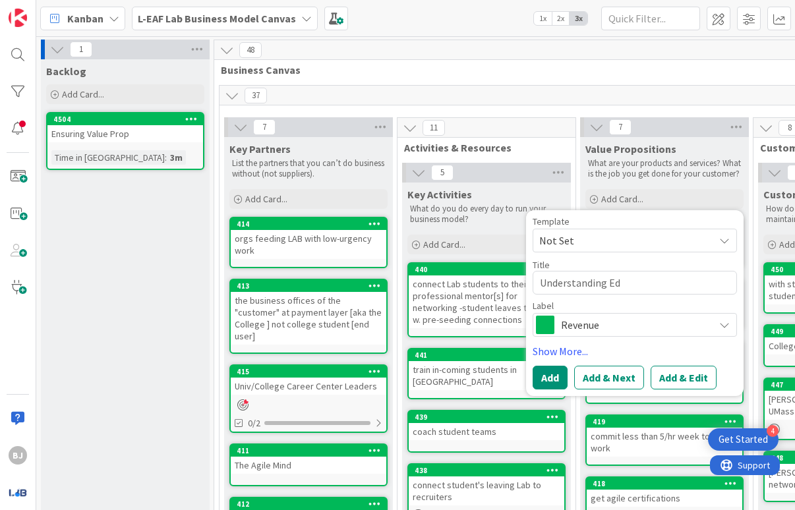
type textarea "x"
type textarea "Understanding E"
type textarea "x"
type textarea "Understanding"
type textarea "x"
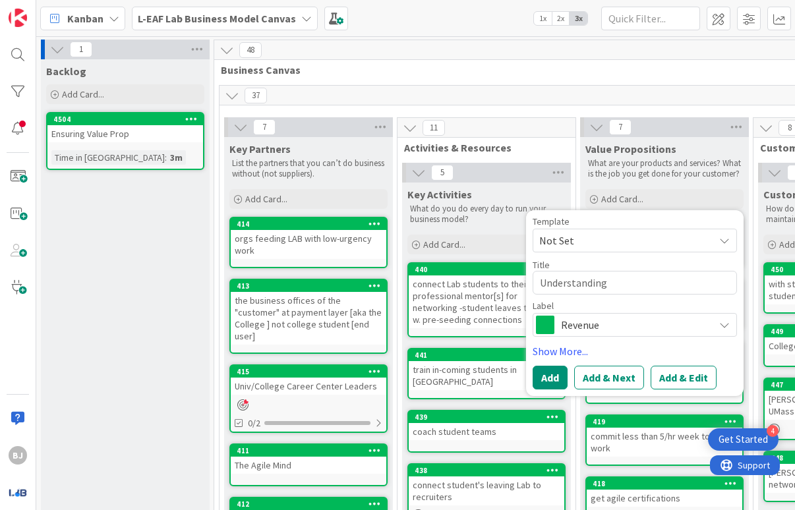
type textarea "Understanding"
type textarea "x"
type textarea "Understandin"
type textarea "x"
type textarea "Understandi"
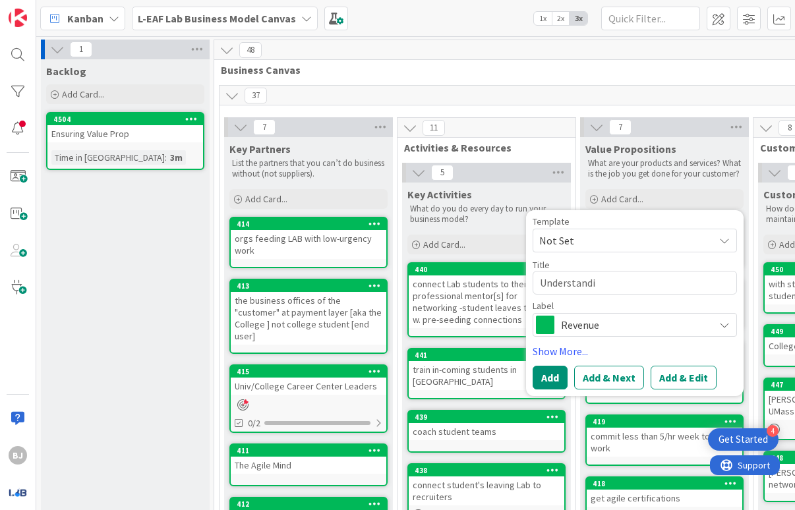
type textarea "x"
type textarea "Understand"
type textarea "x"
type textarea "Understan"
type textarea "x"
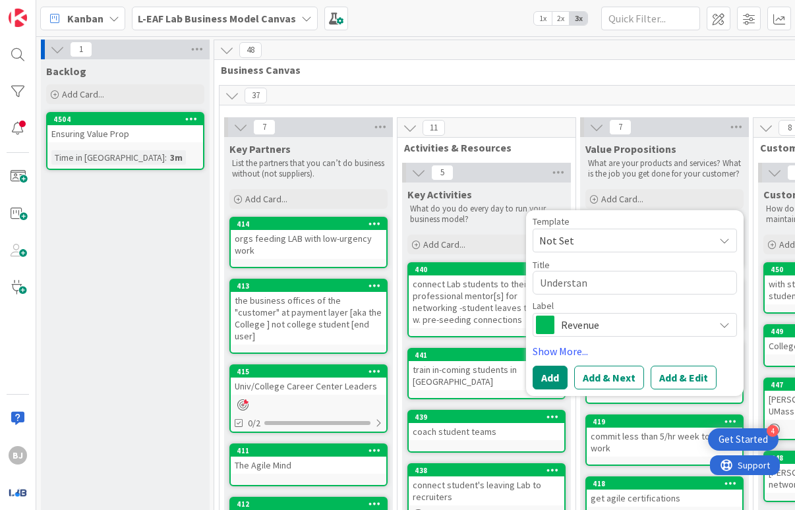
type textarea "Understa"
type textarea "x"
type textarea "Underst"
type textarea "x"
type textarea "Unders"
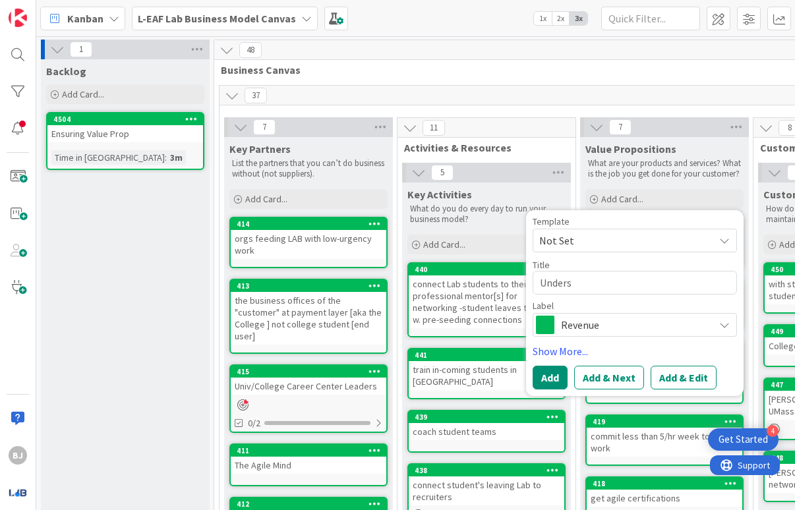
type textarea "x"
type textarea "Under"
type textarea "x"
type textarea "Unde"
type textarea "x"
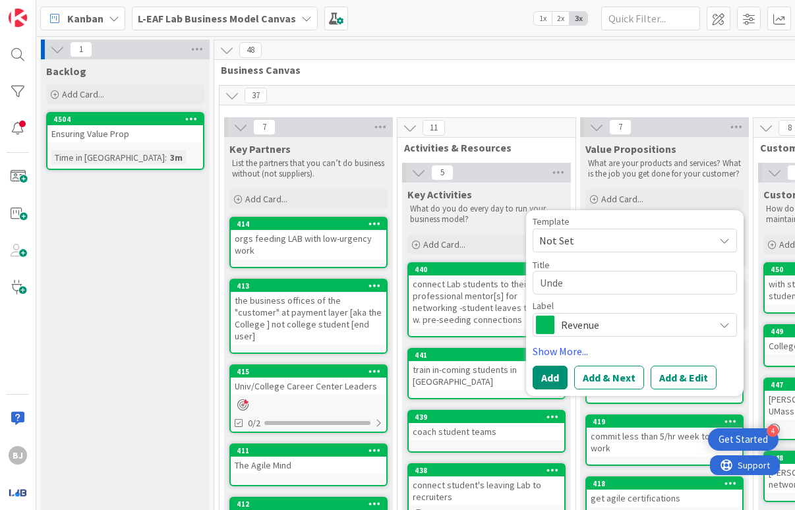
type textarea "Und"
type textarea "x"
type textarea "Un"
type textarea "x"
type textarea "U"
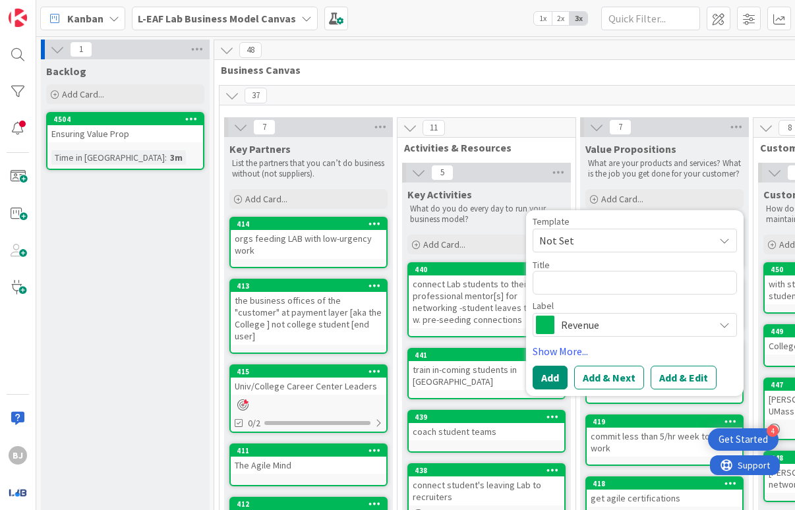
type textarea "x"
type textarea "E"
type textarea "x"
type textarea "Ed"
type textarea "x"
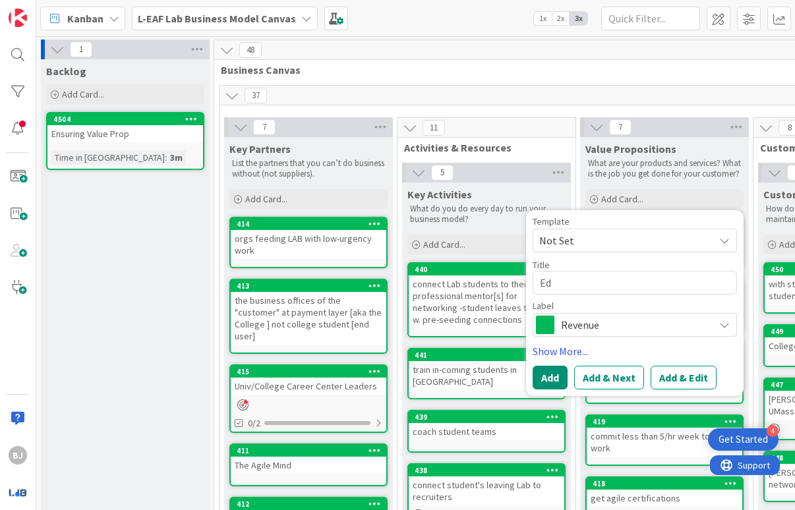
type textarea "Edu"
type textarea "x"
type textarea "Educ"
type textarea "x"
type textarea "Educa"
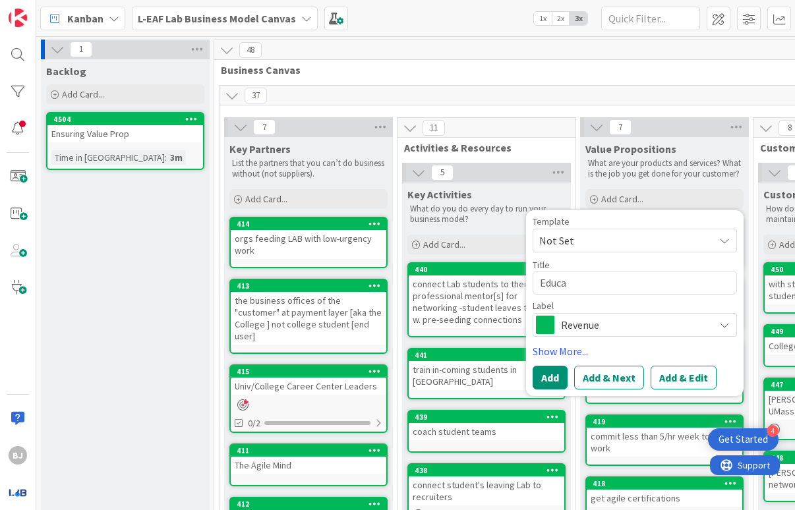
type textarea "x"
type textarea "Educat"
type textarea "x"
type textarea "Educati"
type textarea "x"
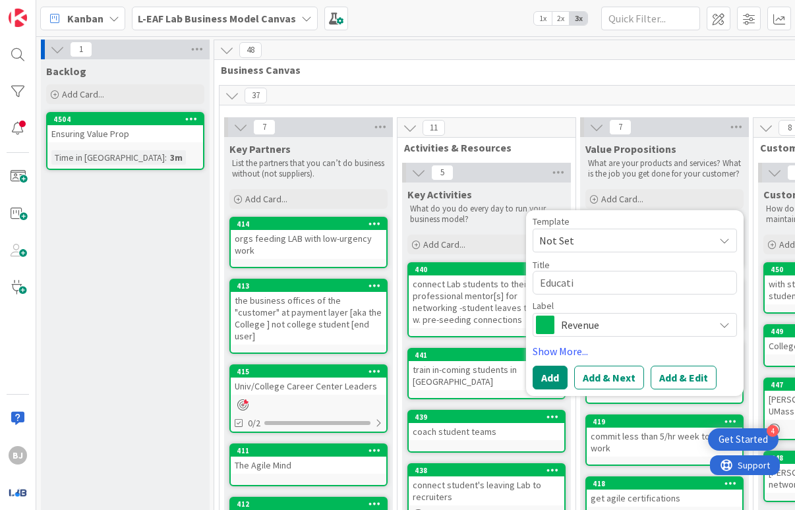
type textarea "Educatio"
type textarea "x"
type textarea "Educati"
type textarea "x"
type textarea "Educat"
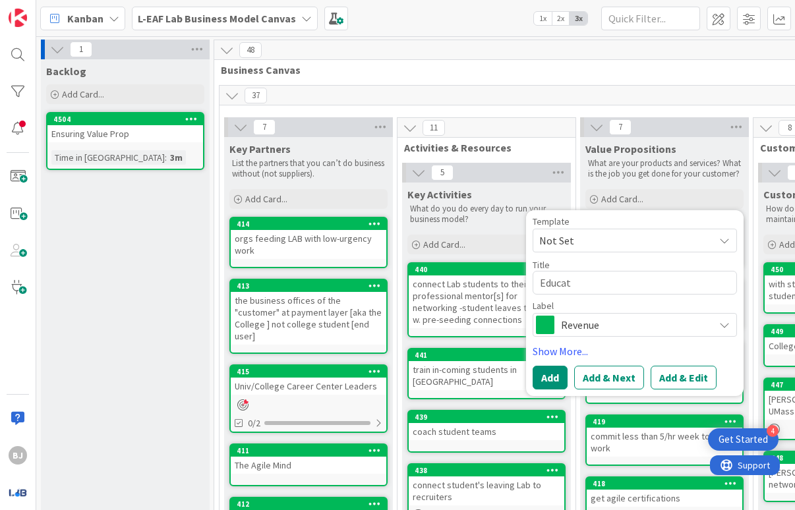
type textarea "x"
type textarea "Educato"
type textarea "x"
type textarea "Educator"
type textarea "x"
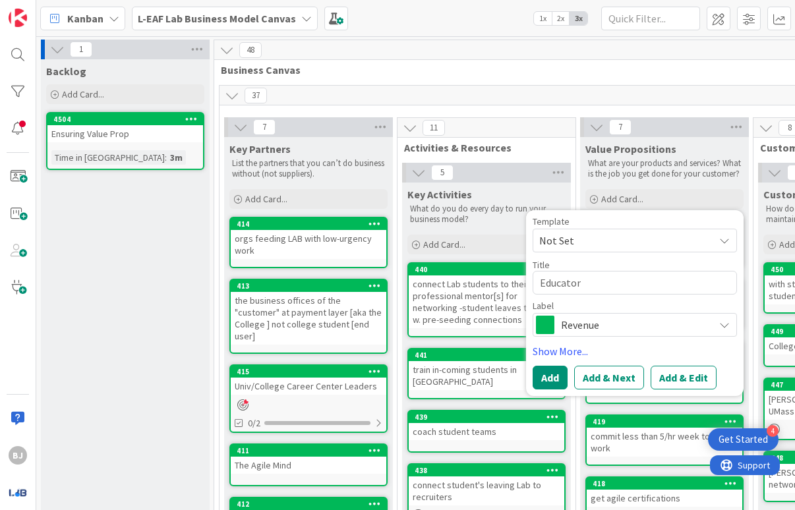
type textarea "Educato"
type textarea "x"
type textarea "Educat"
type textarea "x"
type textarea "Educa"
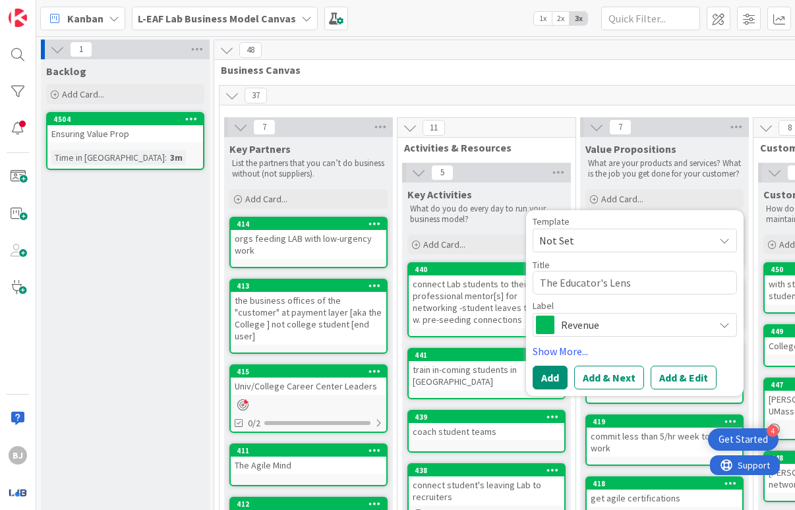
click at [727, 237] on icon at bounding box center [724, 240] width 11 height 11
click at [546, 378] on button "Add" at bounding box center [550, 378] width 35 height 24
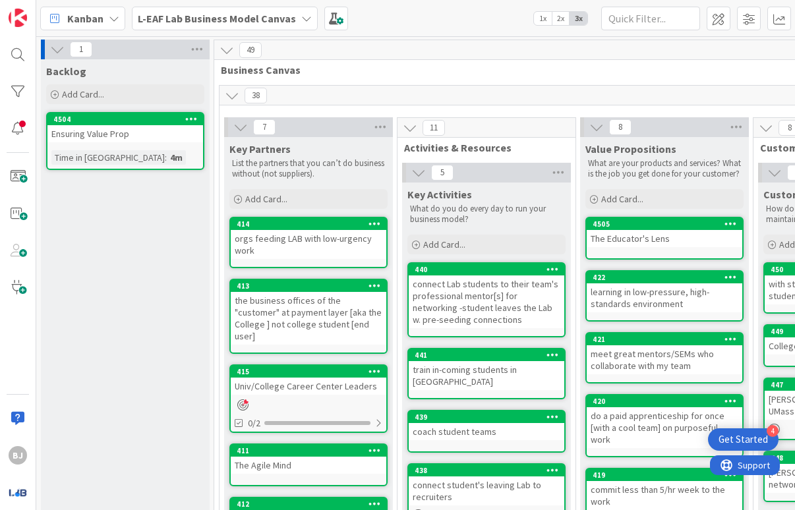
click at [696, 254] on link "4505 The Educator's Lens" at bounding box center [664, 238] width 158 height 43
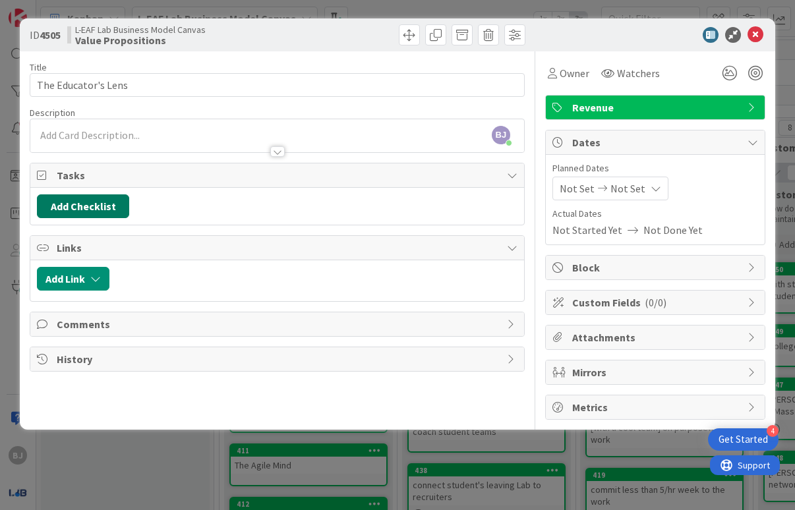
click at [73, 204] on button "Add Checklist" at bounding box center [83, 206] width 92 height 24
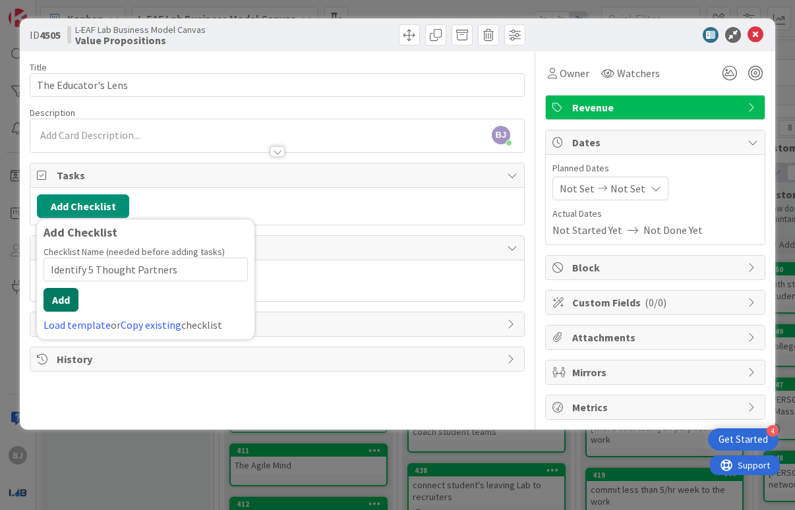
click at [51, 296] on button "Add" at bounding box center [61, 300] width 35 height 24
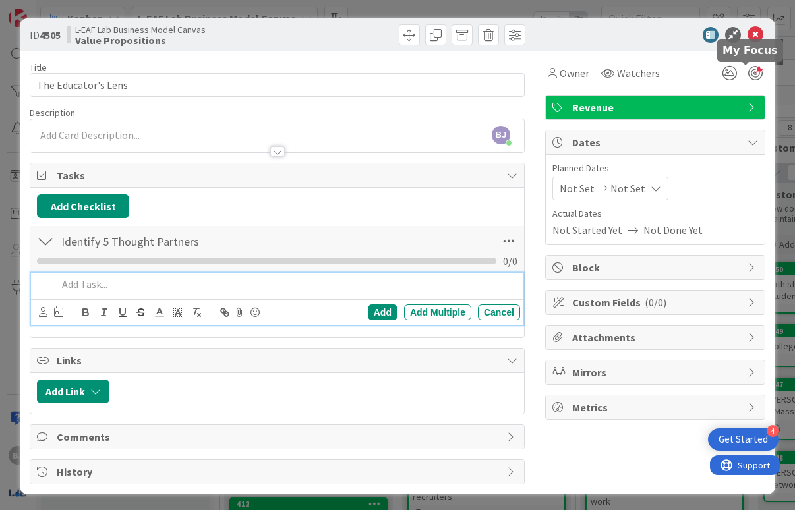
click at [748, 71] on div at bounding box center [755, 73] width 15 height 15
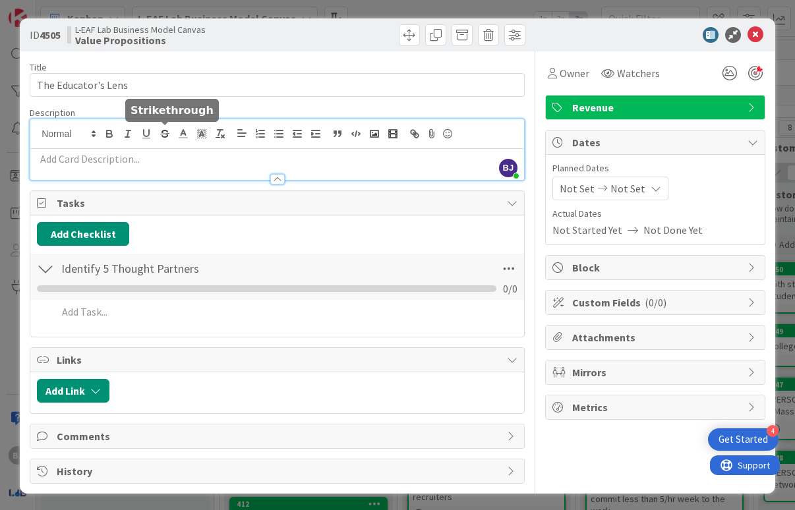
click at [162, 132] on div "[PERSON_NAME] [PERSON_NAME] II just joined" at bounding box center [277, 149] width 494 height 61
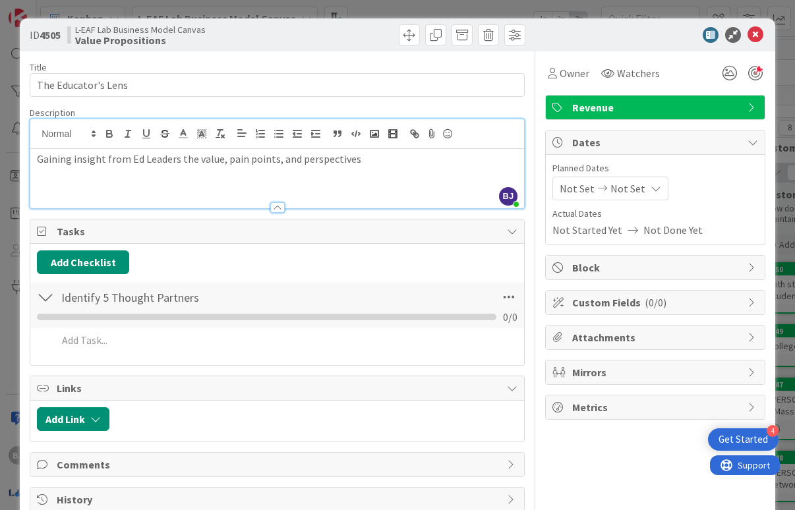
click at [178, 243] on div "Tasks" at bounding box center [277, 231] width 494 height 24
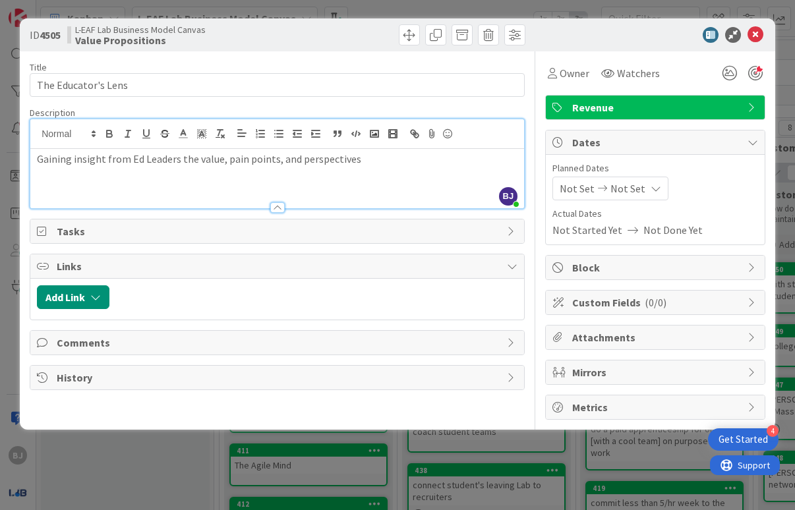
click at [38, 230] on icon at bounding box center [43, 231] width 13 height 11
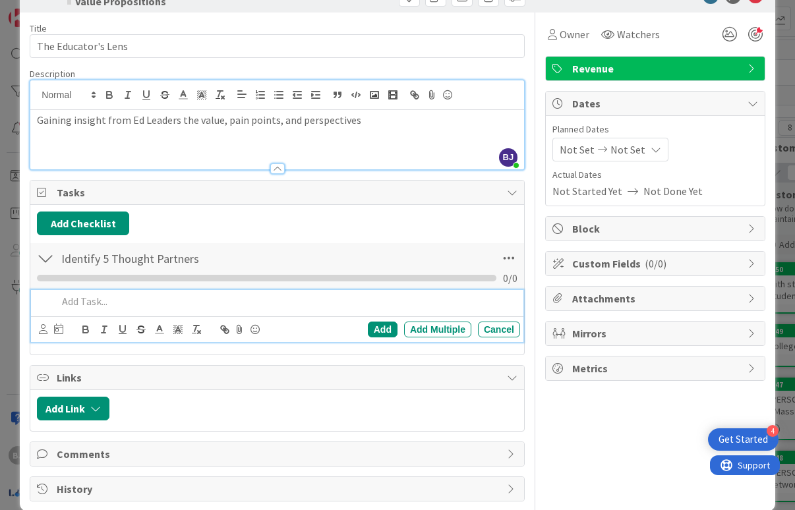
scroll to position [59, 0]
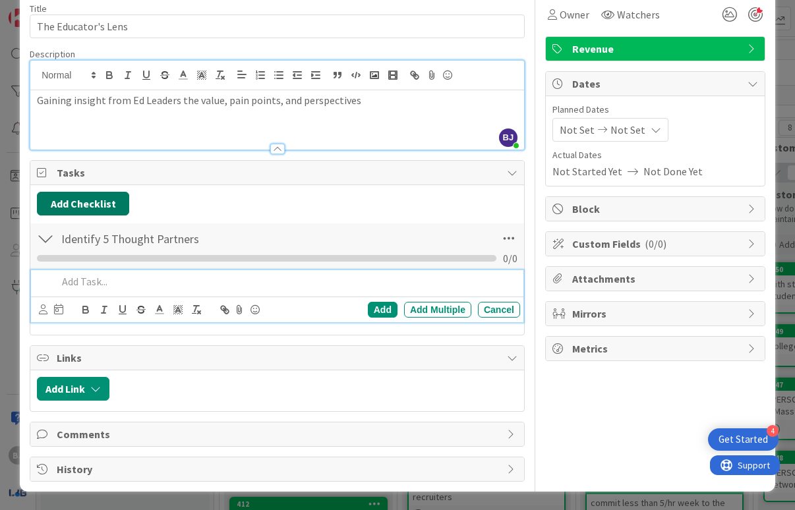
click at [105, 213] on button "Add Checklist" at bounding box center [83, 204] width 92 height 24
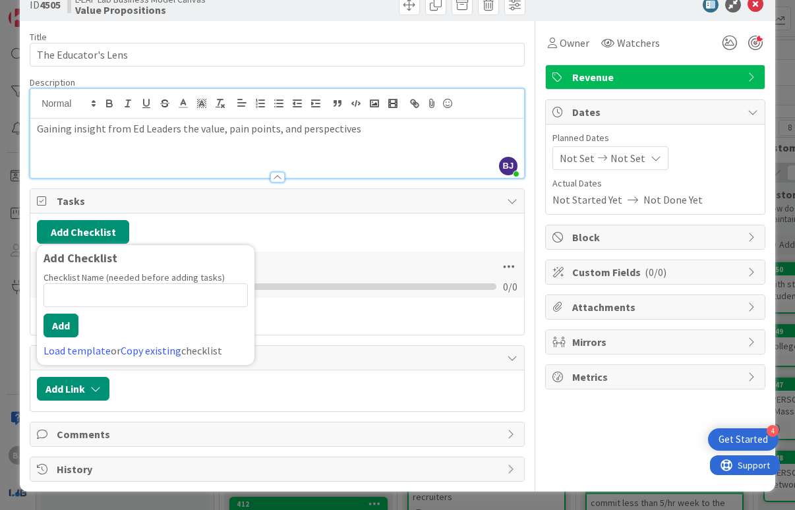
click at [227, 227] on div "Add Checklist Add Checklist Checklist Name (needed before adding tasks) 0 / 64 …" at bounding box center [277, 232] width 480 height 24
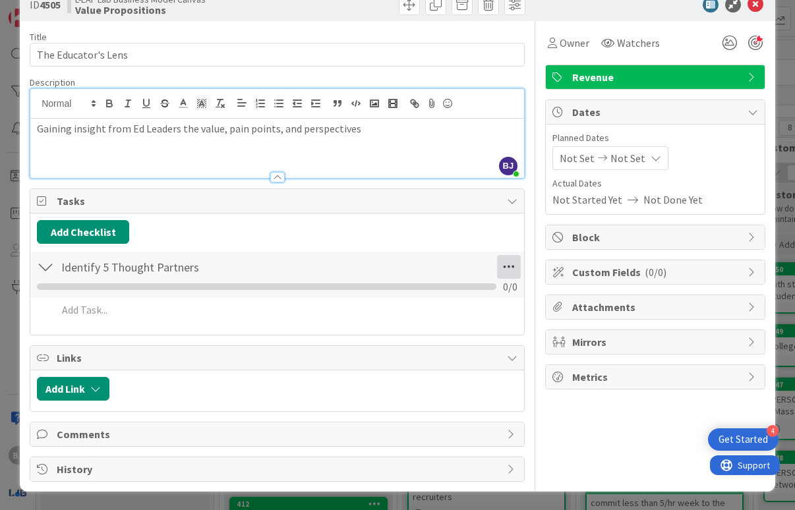
click at [506, 263] on icon at bounding box center [509, 267] width 24 height 24
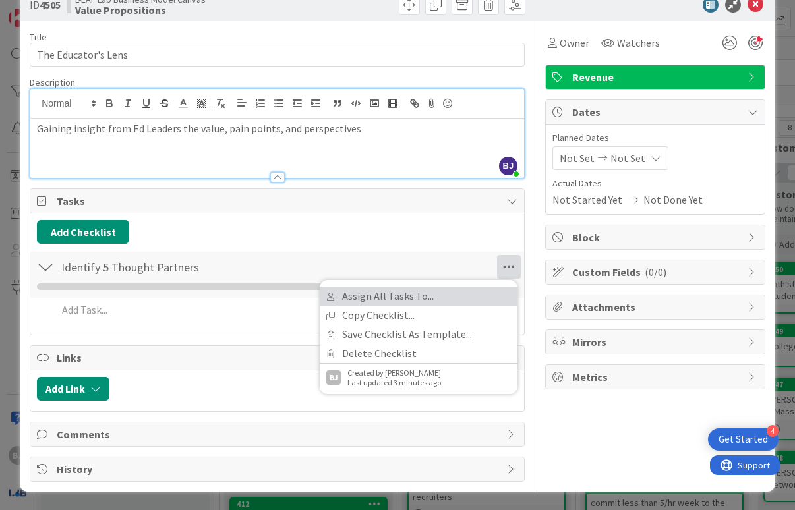
click at [421, 302] on link "Assign All Tasks To..." at bounding box center [419, 296] width 198 height 19
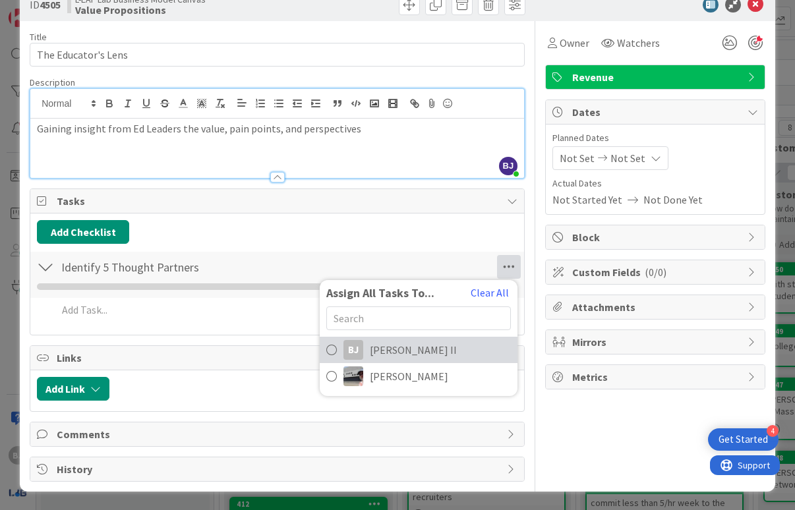
click at [393, 343] on span "[PERSON_NAME] II" at bounding box center [413, 350] width 87 height 16
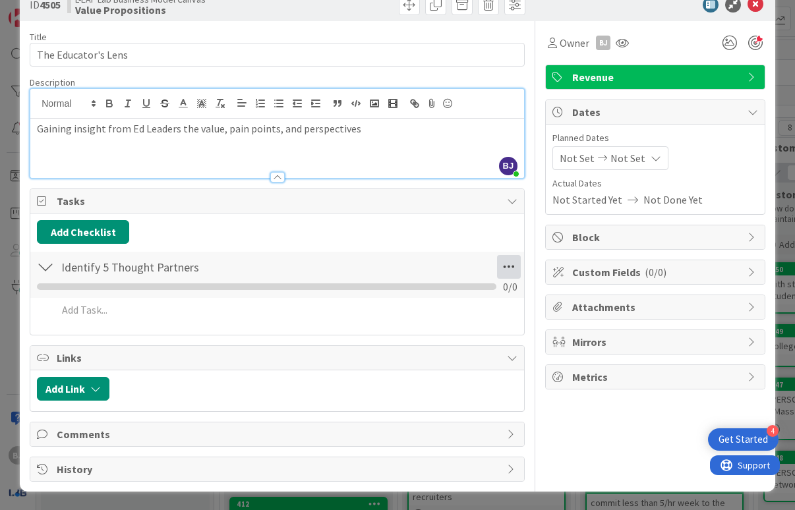
click at [497, 264] on icon at bounding box center [509, 267] width 24 height 24
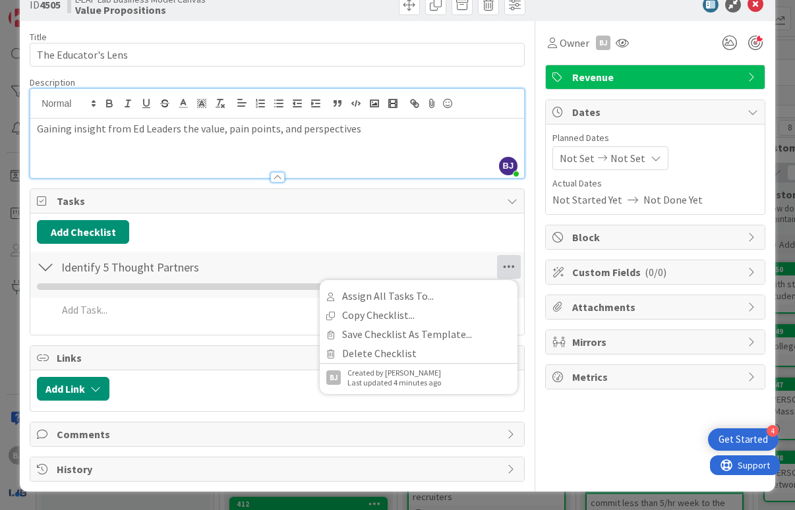
click at [507, 196] on icon at bounding box center [512, 201] width 11 height 11
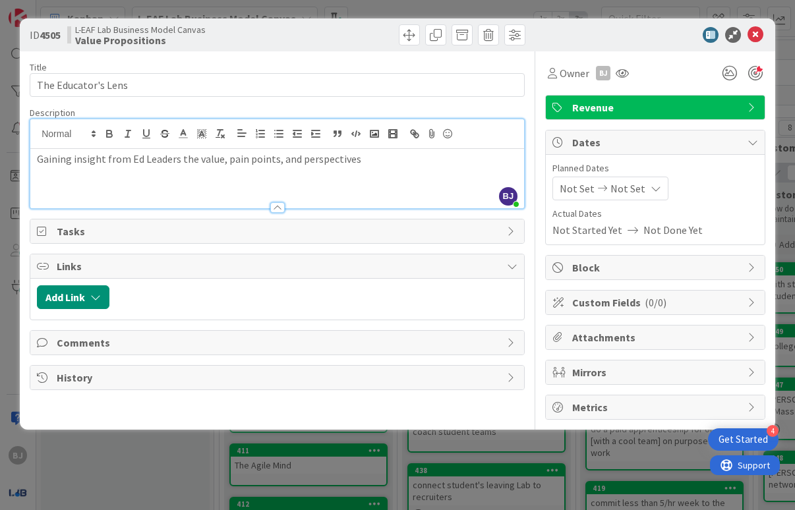
click at [522, 103] on div "Title 19 / 128 The Educator's Lens Description [PERSON_NAME] [PERSON_NAME] II j…" at bounding box center [277, 235] width 495 height 368
click at [276, 212] on div at bounding box center [277, 207] width 15 height 11
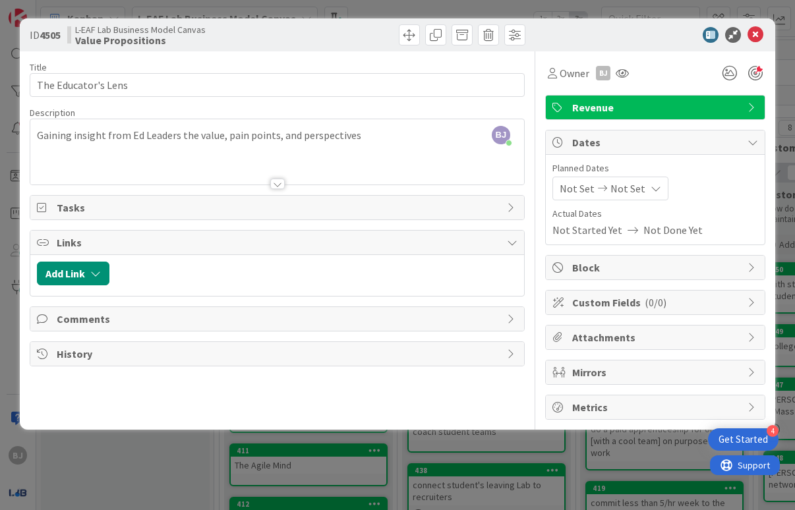
click at [63, 210] on span "Tasks" at bounding box center [279, 208] width 444 height 16
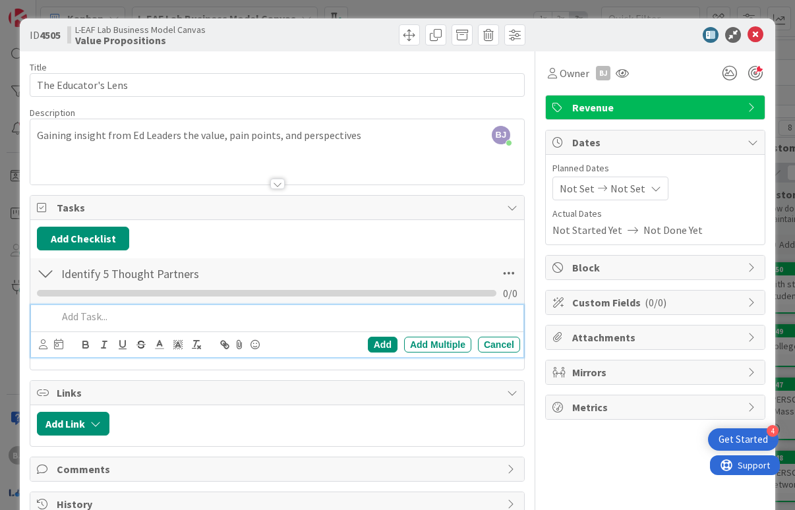
scroll to position [35, 0]
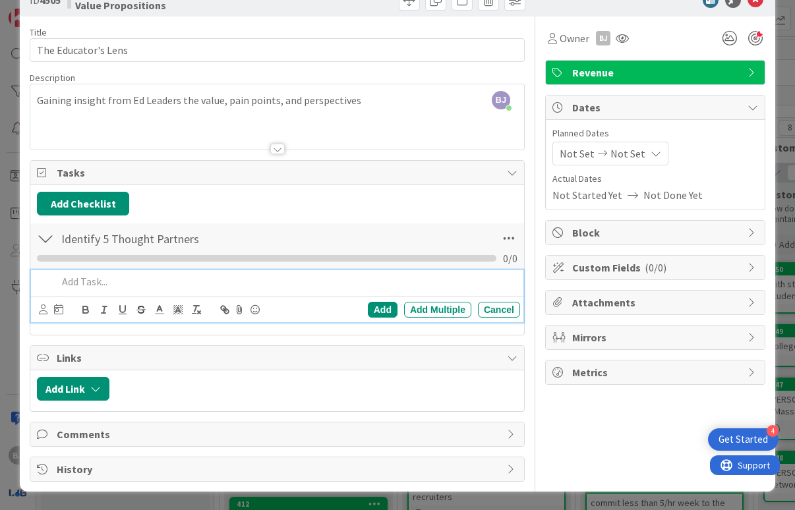
click at [132, 281] on p at bounding box center [285, 281] width 457 height 15
click at [90, 284] on p "Review client ppt presentation (Santa Fe Version) as template" at bounding box center [285, 281] width 457 height 15
click at [370, 314] on div "Add" at bounding box center [383, 310] width 30 height 16
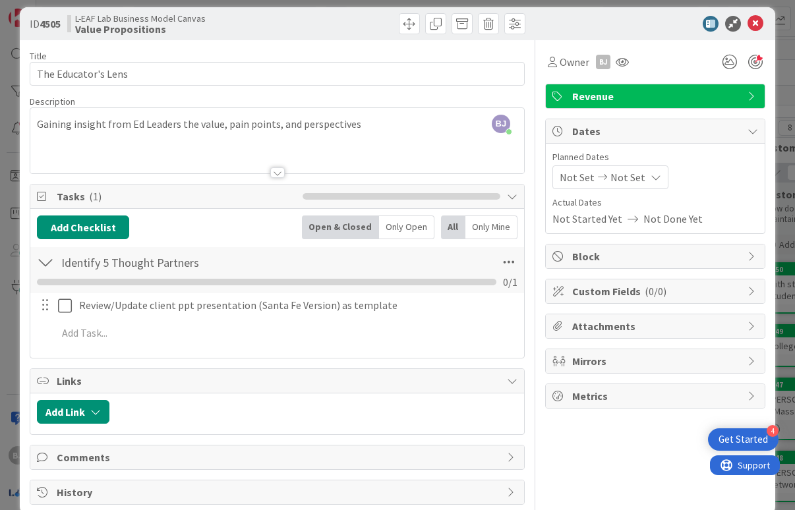
scroll to position [0, 0]
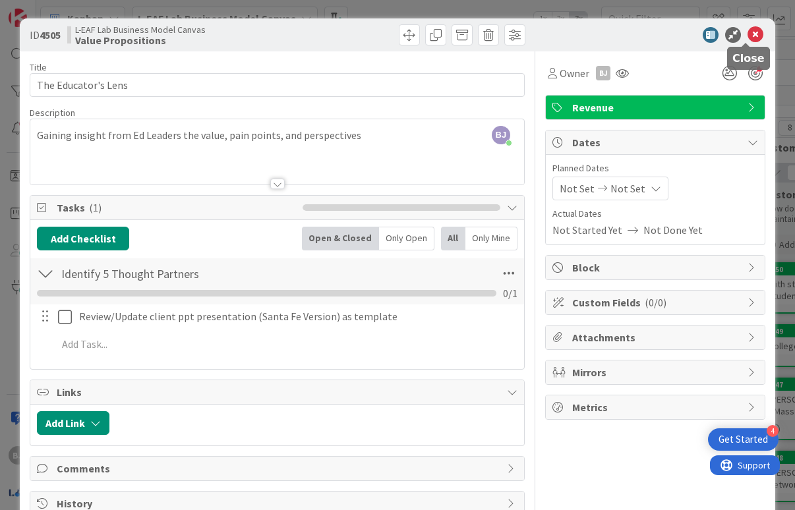
click at [747, 34] on icon at bounding box center [755, 35] width 16 height 16
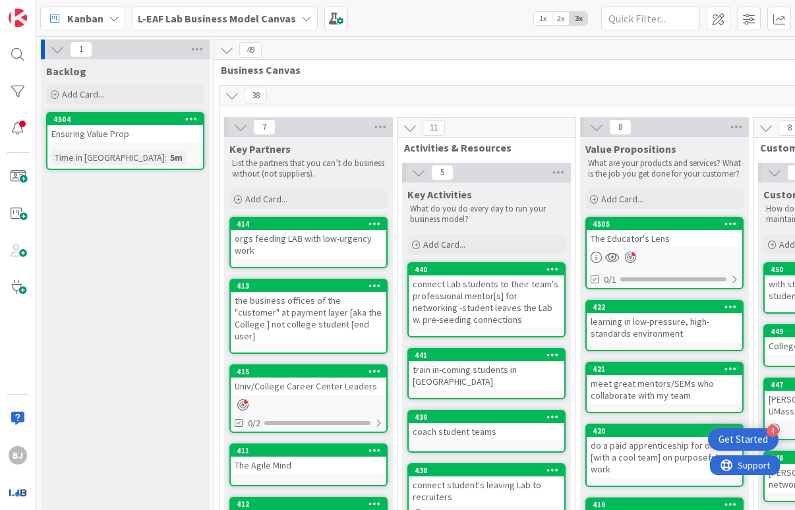
click at [659, 244] on div "The Educator's Lens" at bounding box center [665, 238] width 156 height 17
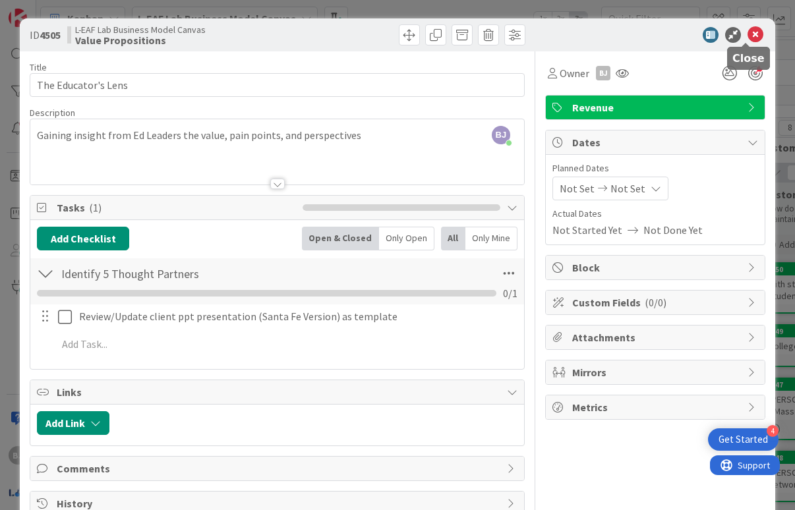
click at [748, 34] on icon at bounding box center [755, 35] width 16 height 16
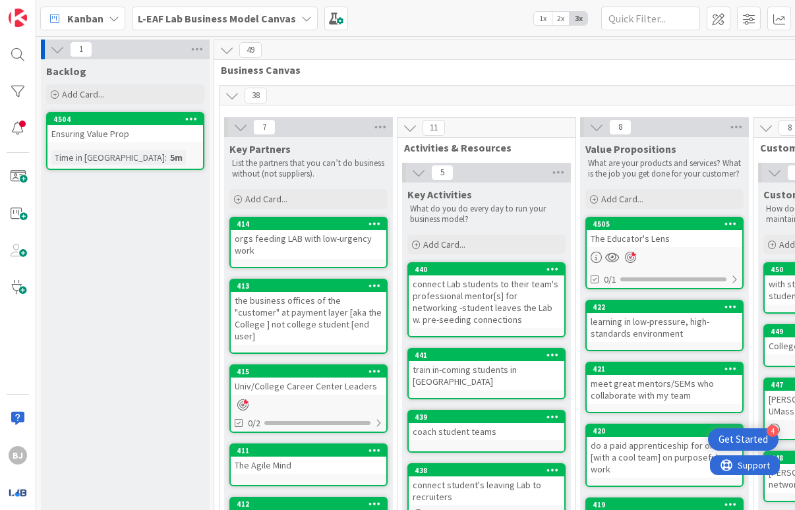
click at [301, 20] on icon at bounding box center [306, 18] width 11 height 11
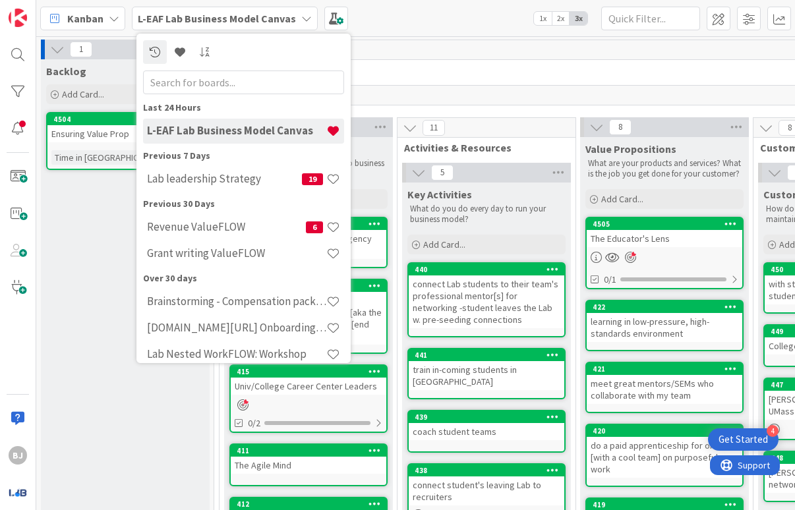
click at [301, 20] on icon at bounding box center [306, 18] width 11 height 11
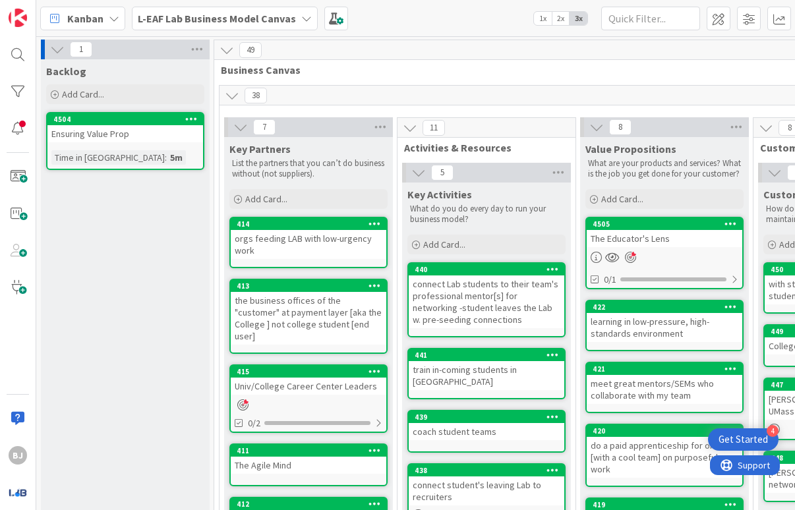
click at [656, 255] on div at bounding box center [665, 257] width 156 height 13
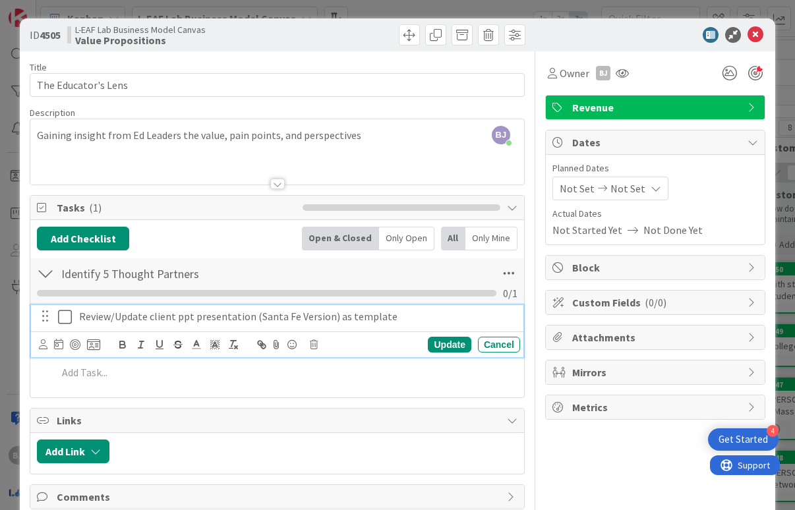
drag, startPoint x: 353, startPoint y: 316, endPoint x: 748, endPoint y: 36, distance: 484.6
click at [748, 36] on icon at bounding box center [755, 35] width 16 height 16
